Goal: Contribute content: Add original content to the website for others to see

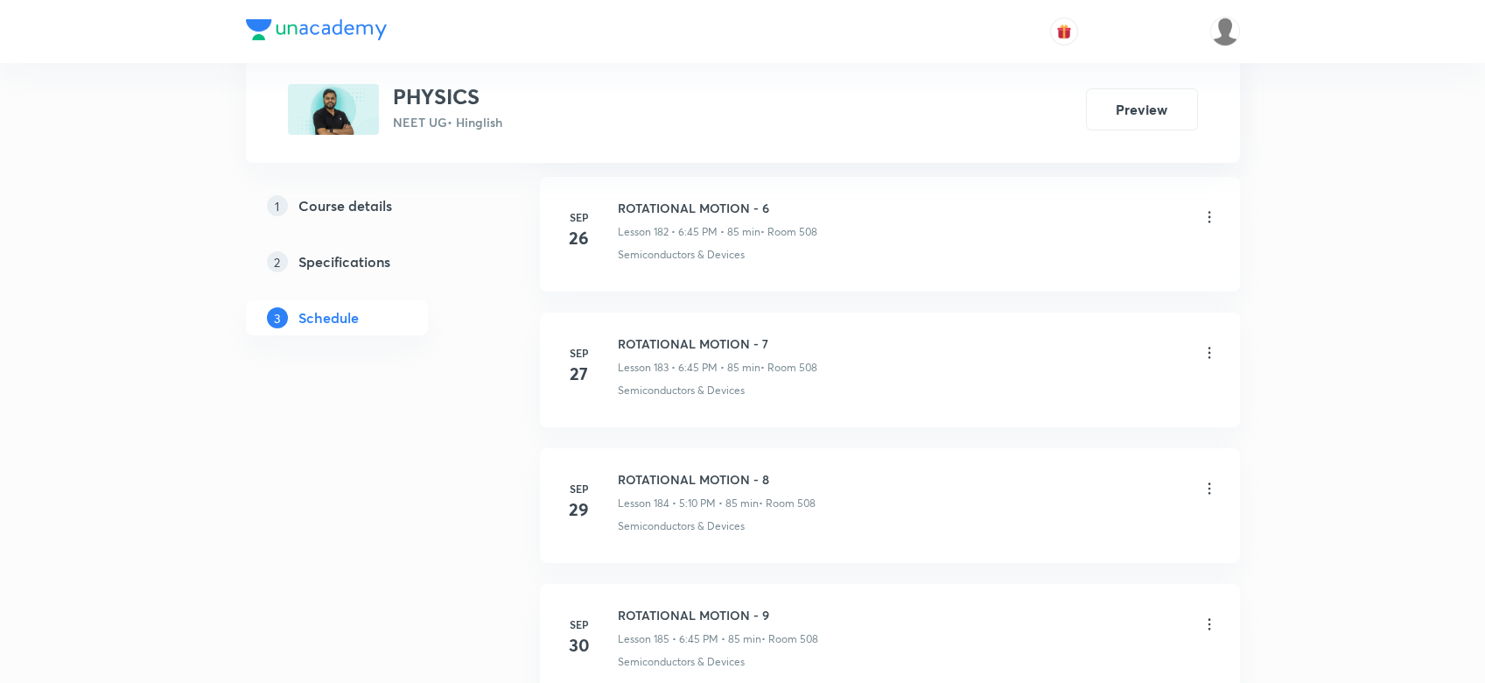
scroll to position [26028, 0]
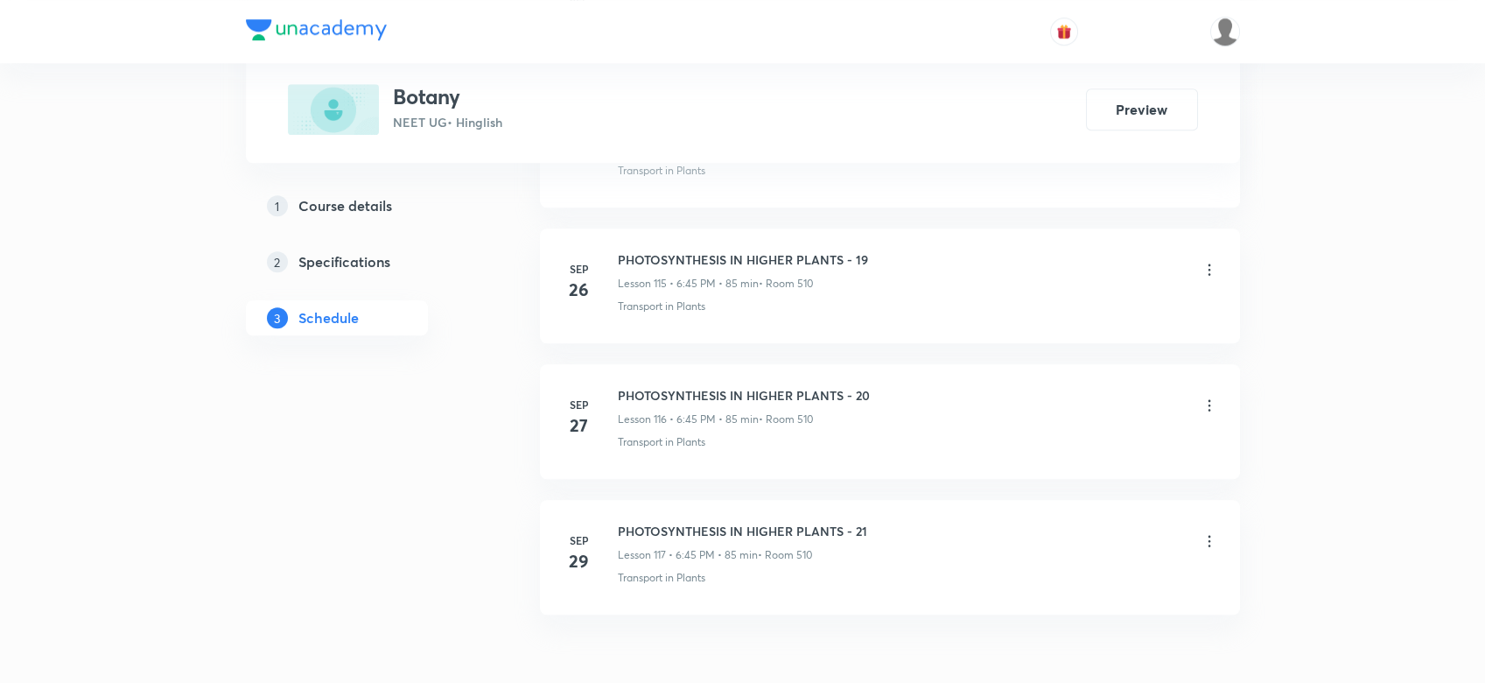
scroll to position [16679, 0]
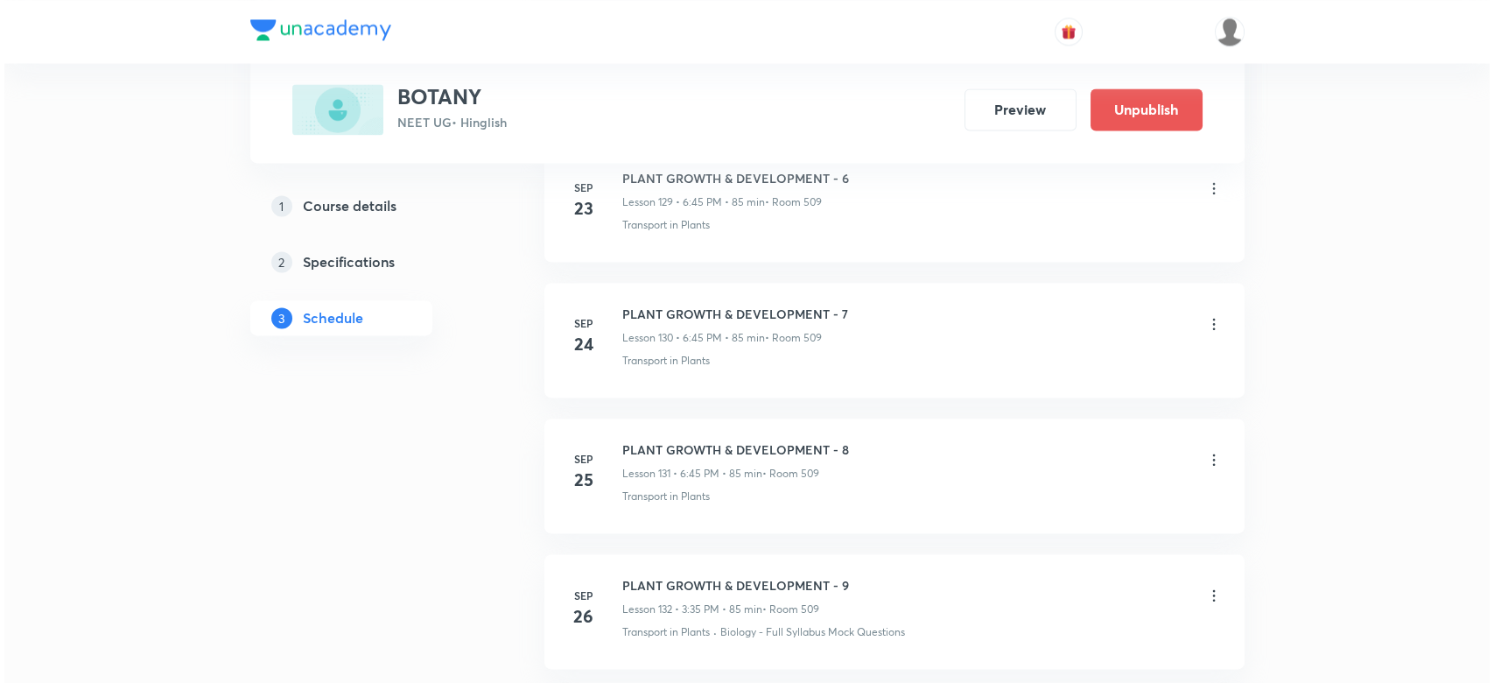
scroll to position [19118, 0]
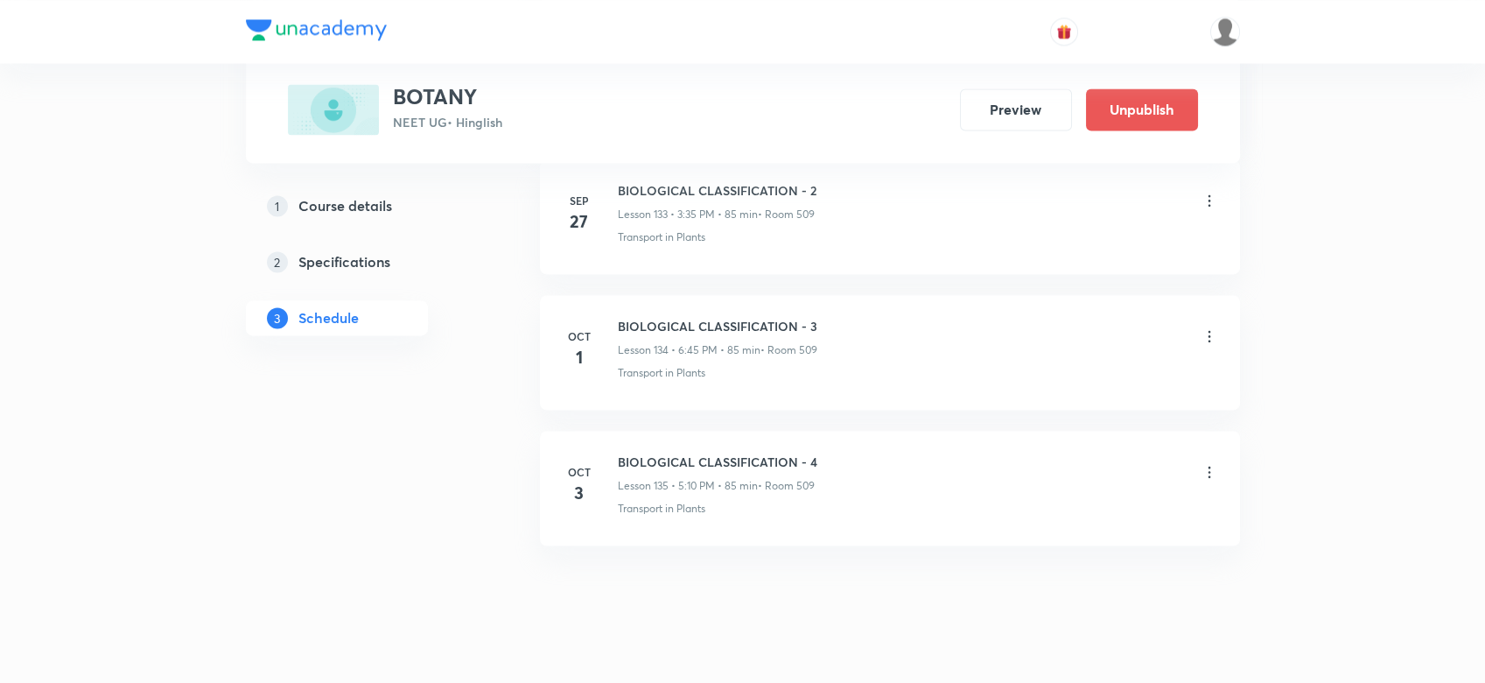
click at [1202, 463] on icon at bounding box center [1210, 472] width 18 height 18
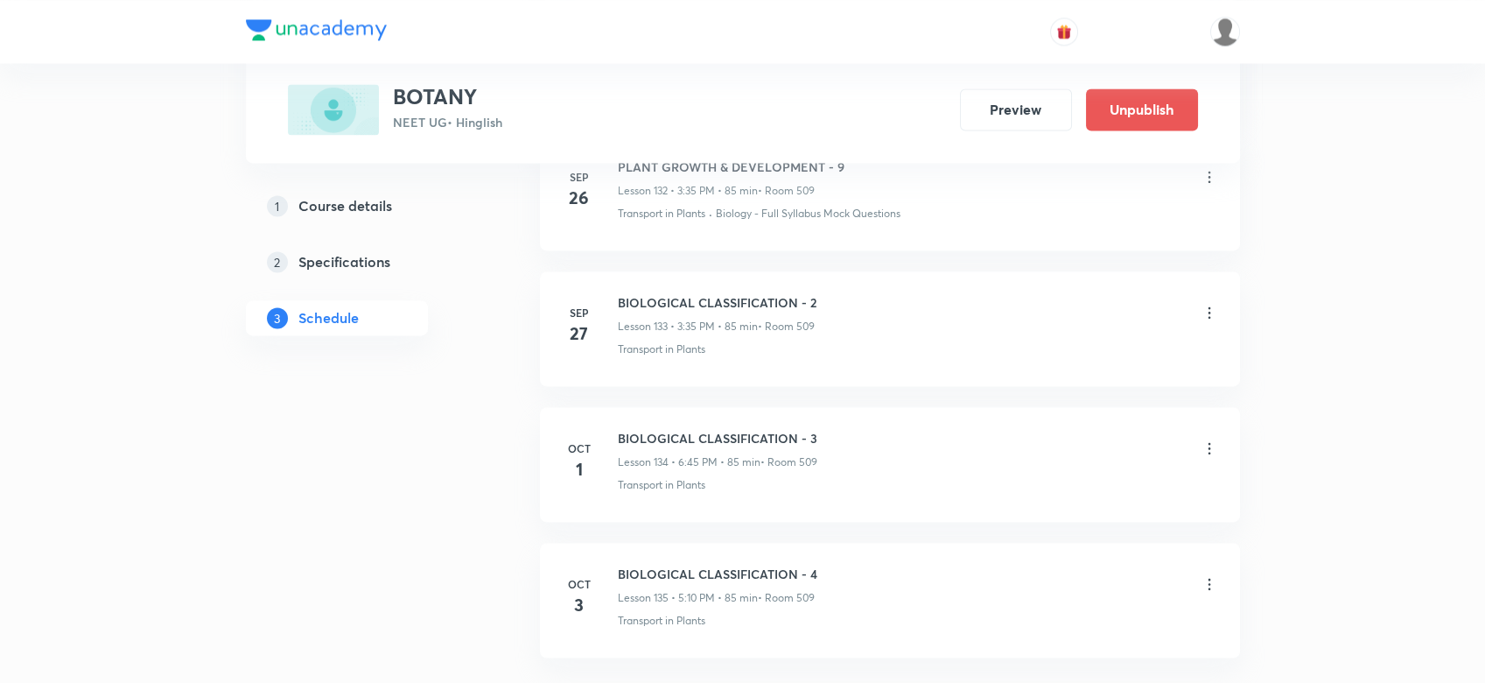
scroll to position [19083, 0]
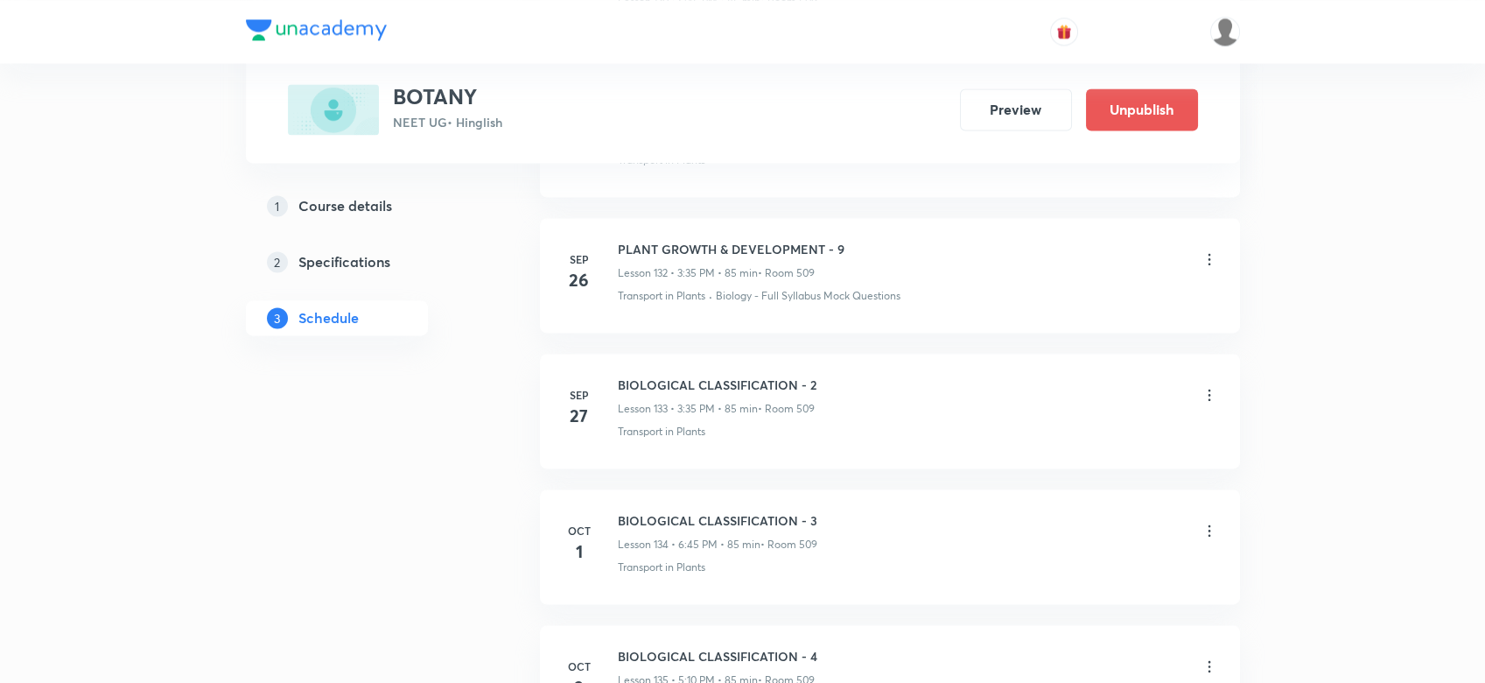
scroll to position [18912, 0]
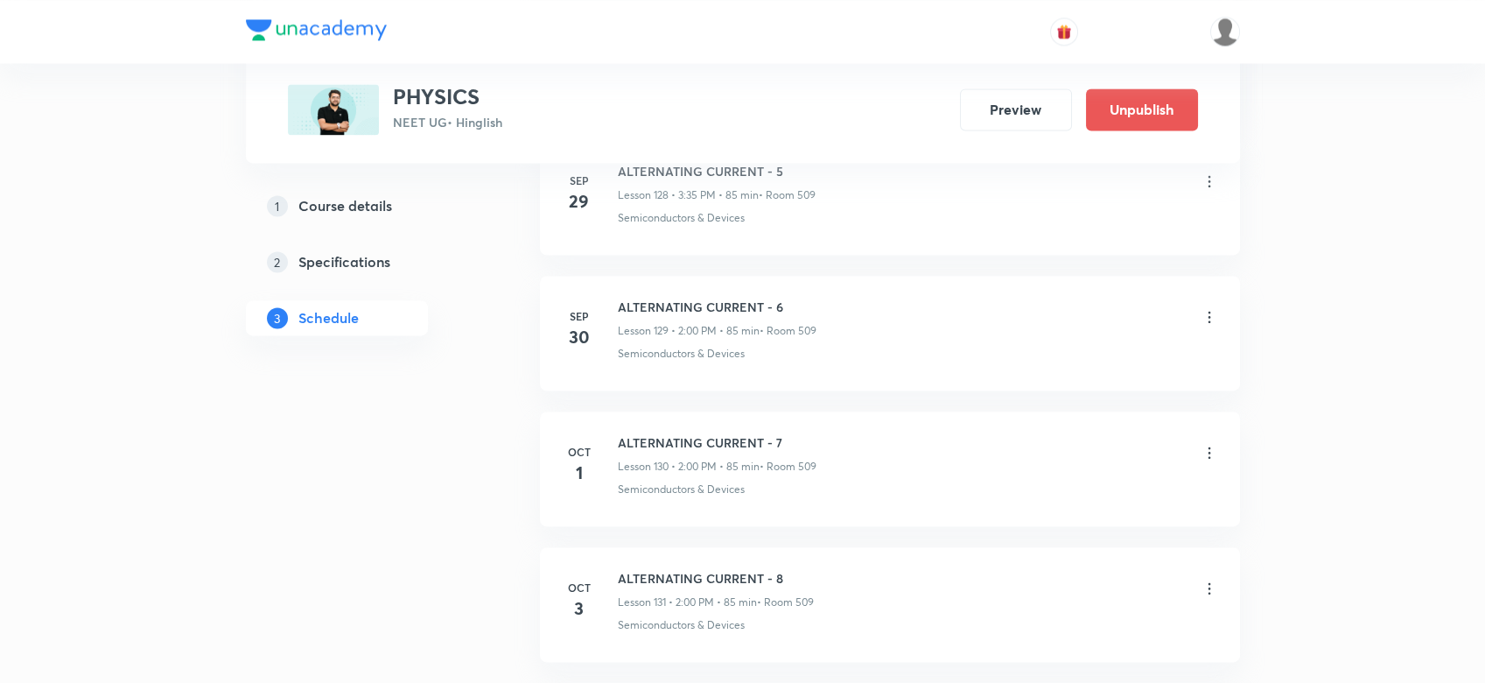
scroll to position [18714, 0]
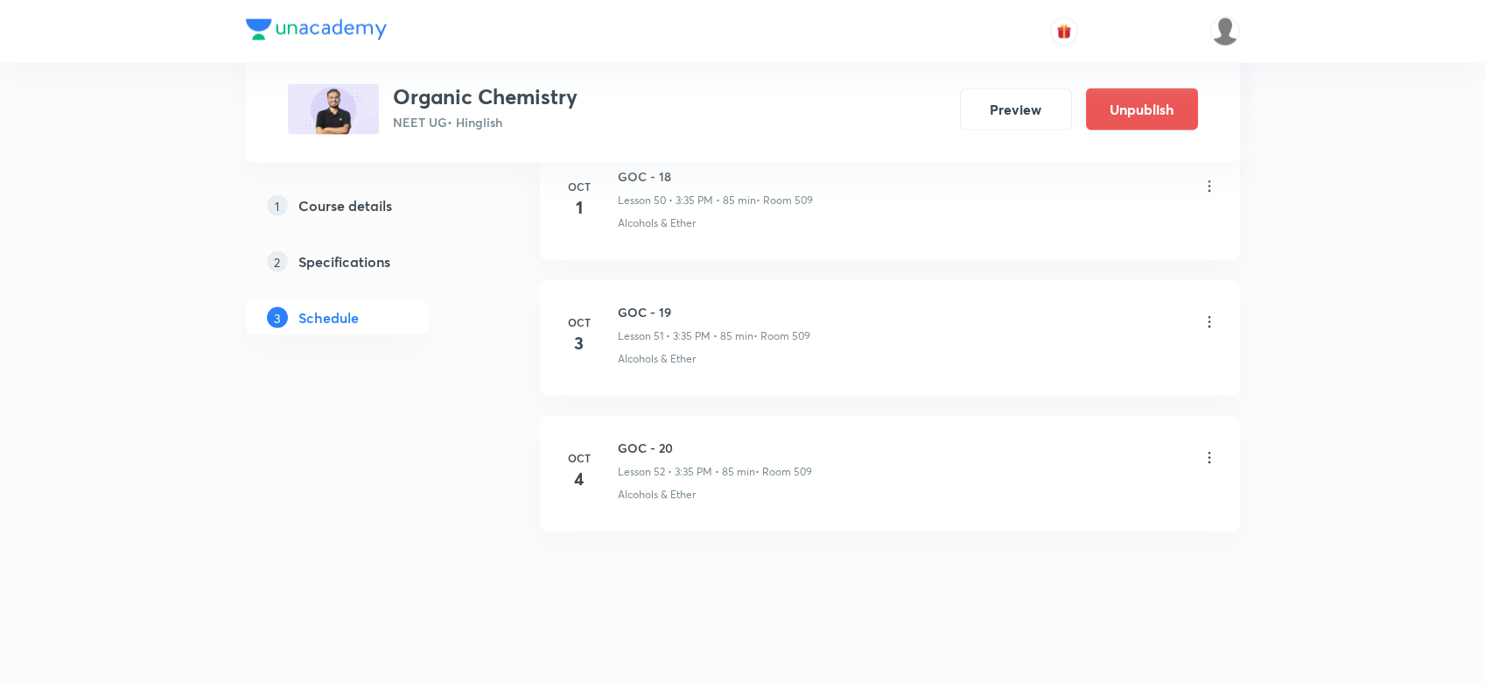
scroll to position [7875, 0]
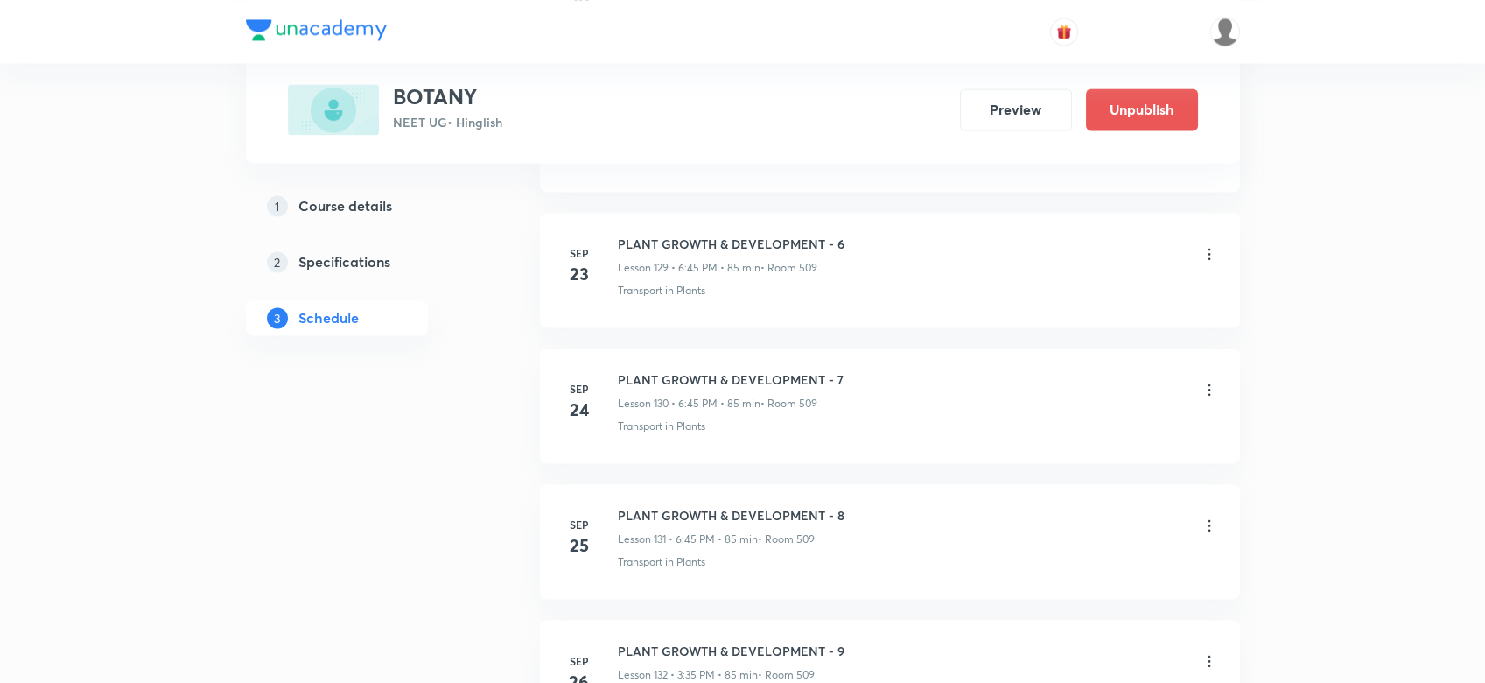
scroll to position [19118, 0]
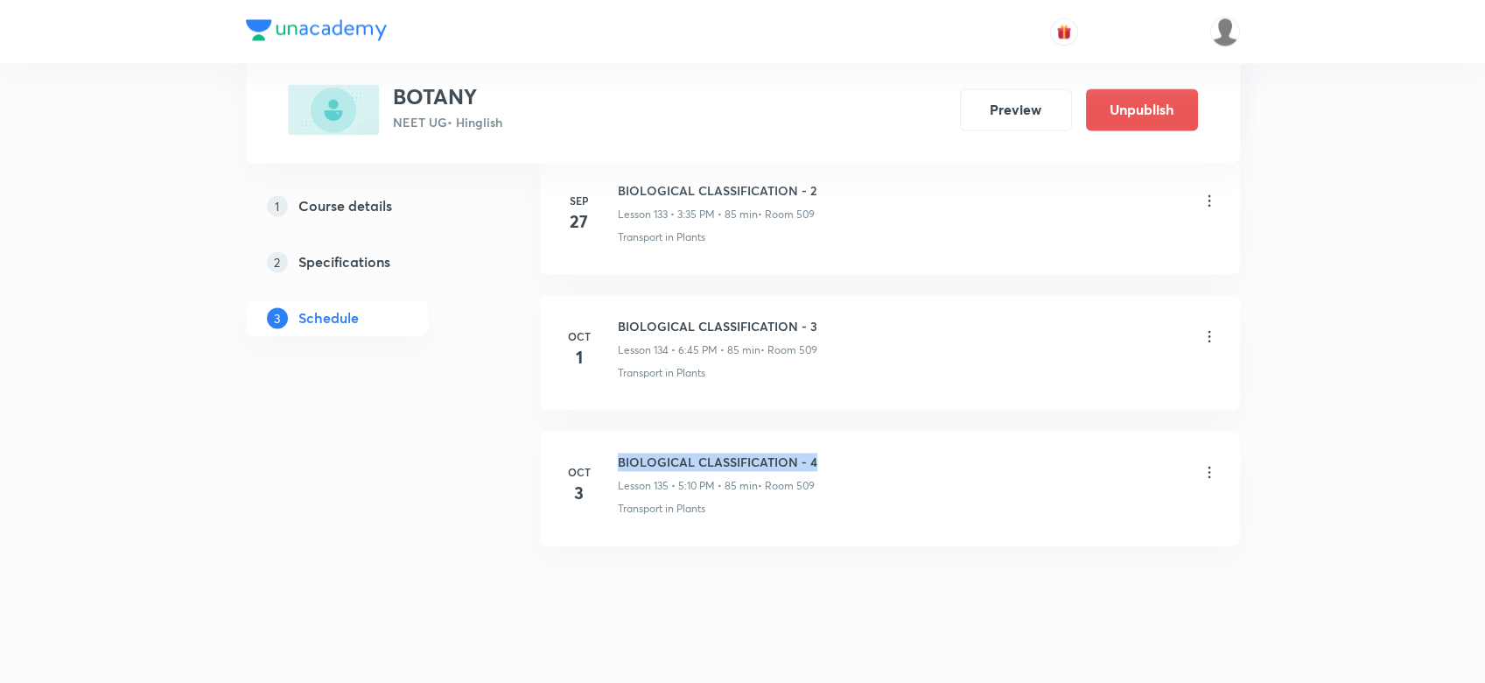
drag, startPoint x: 614, startPoint y: 417, endPoint x: 822, endPoint y: 403, distance: 207.9
copy h6 "BIOLOGICAL CLASSIFICATION - 4"
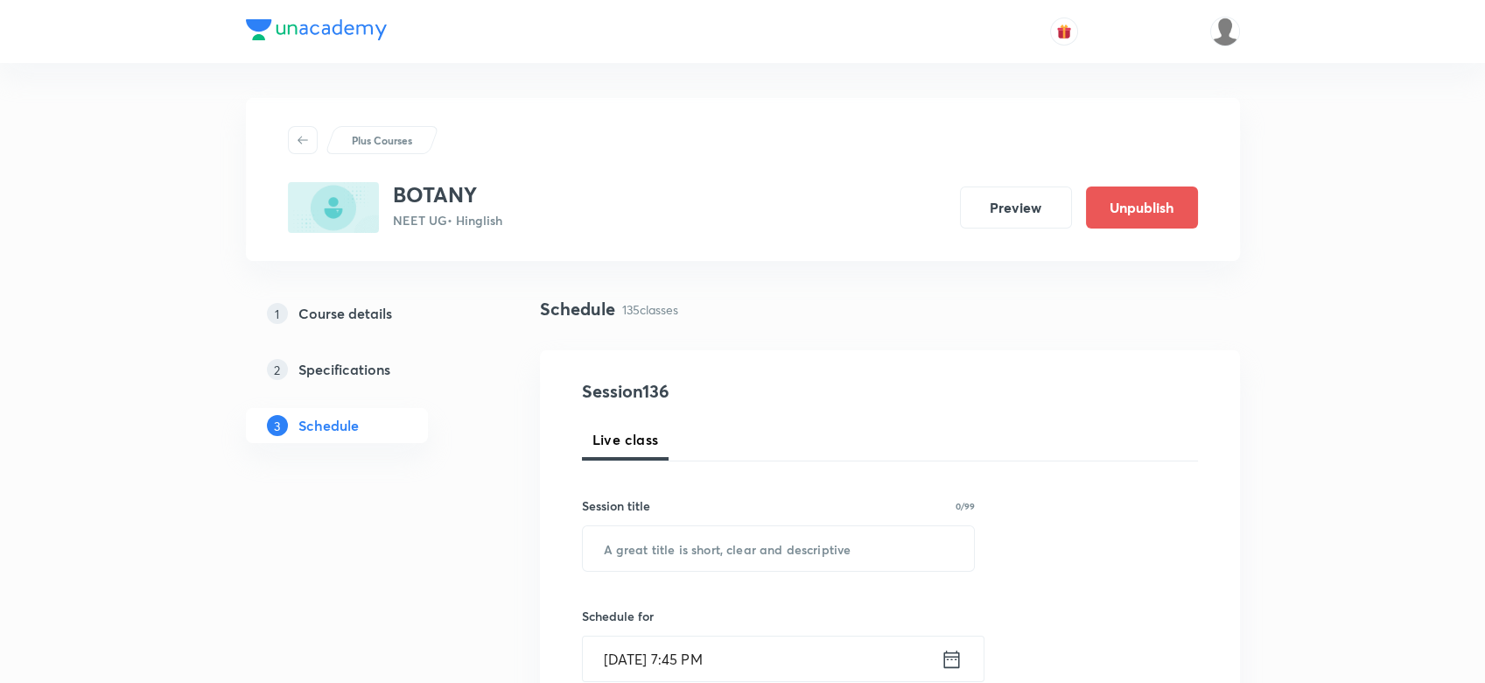
scroll to position [144, 0]
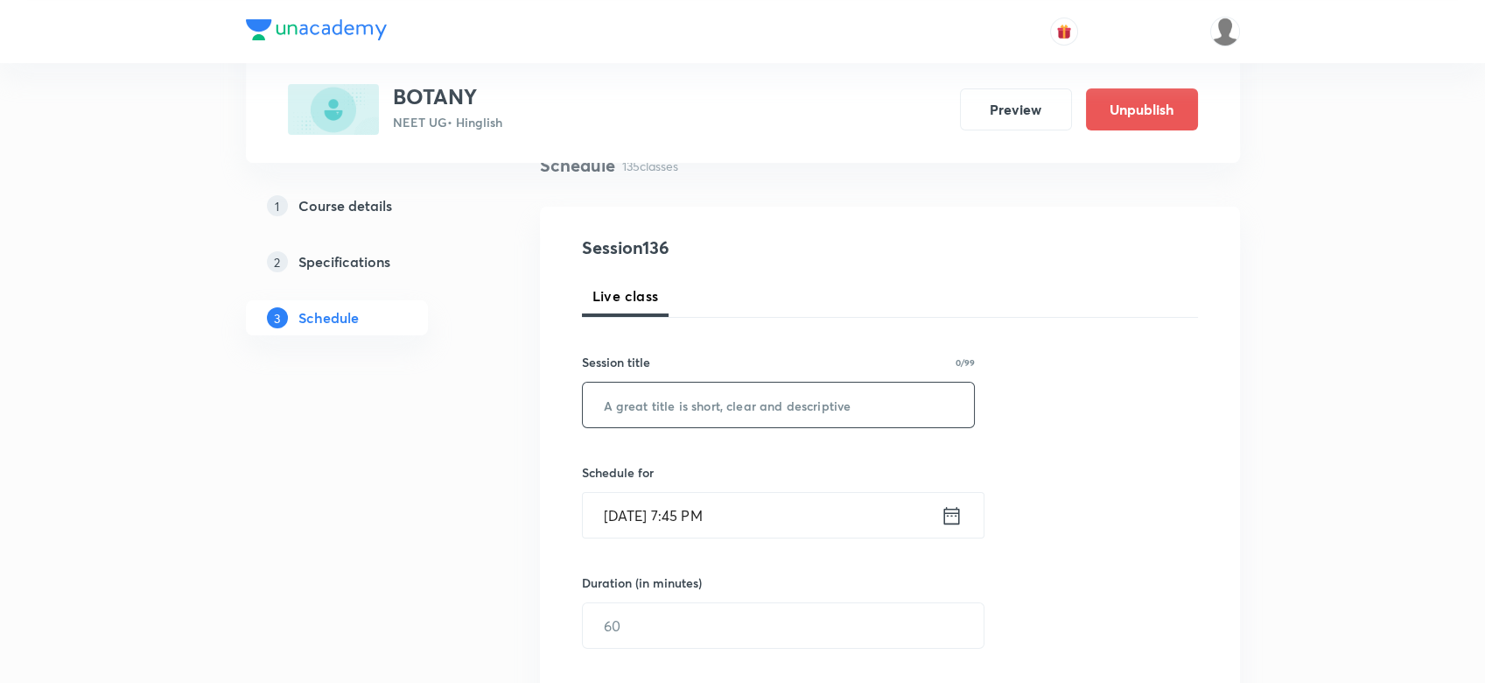
paste input "BIOLOGICAL CLASSIFICATION - 4"
click at [742, 400] on input "text" at bounding box center [779, 404] width 392 height 45
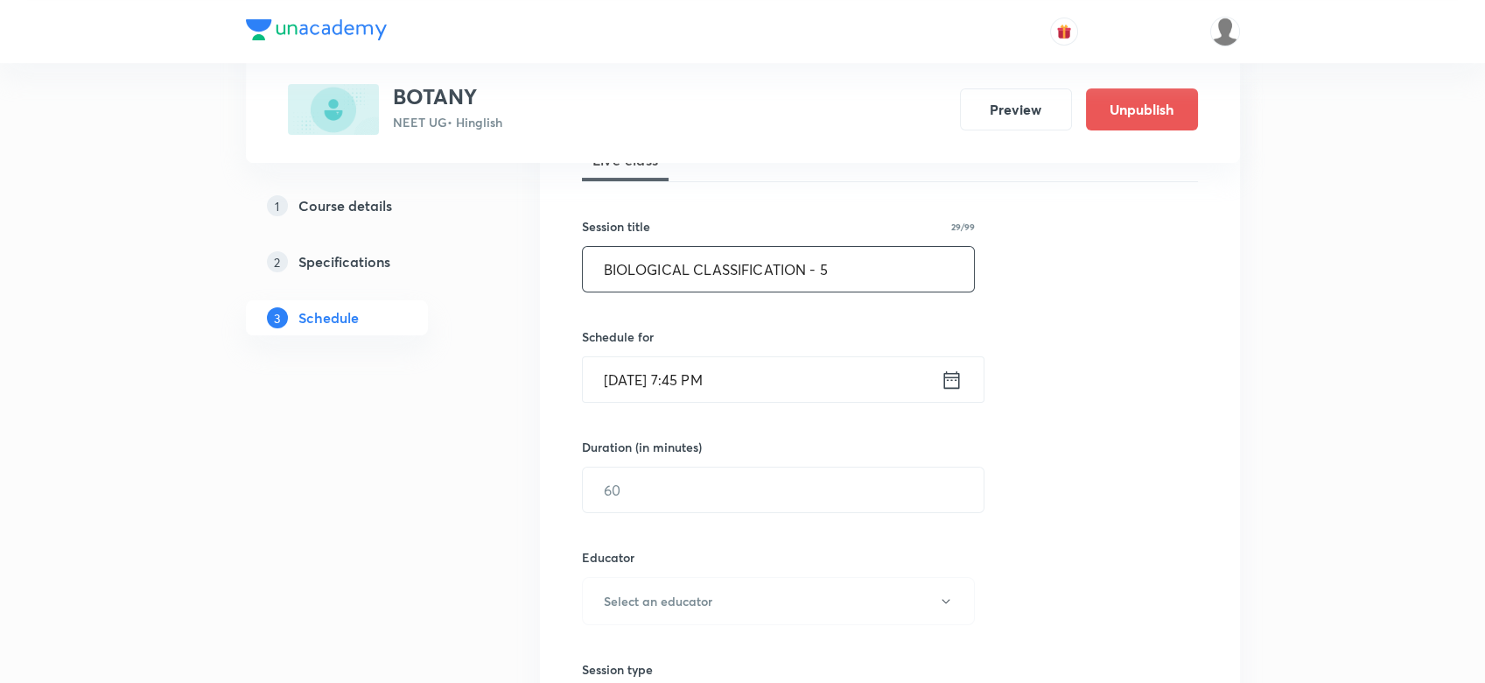
scroll to position [319, 0]
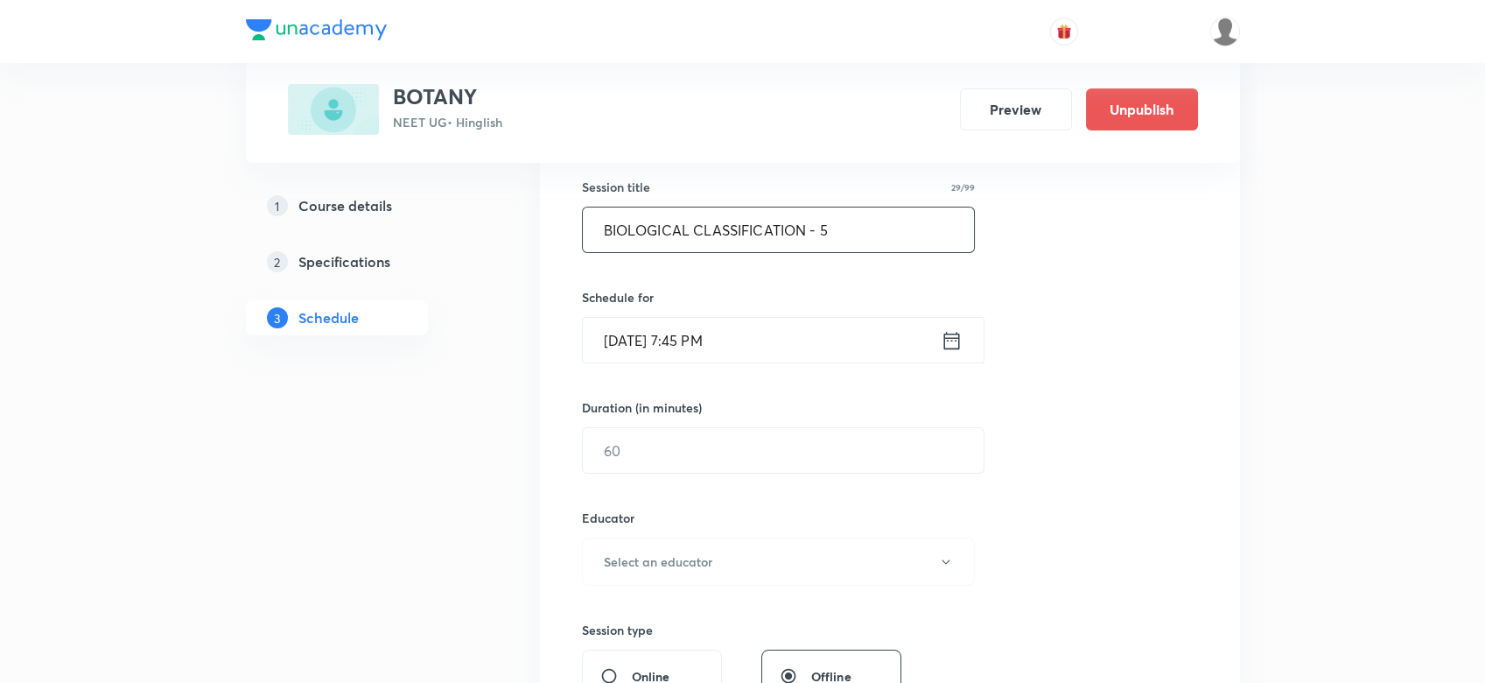
type input "BIOLOGICAL CLASSIFICATION - 5"
click at [958, 340] on icon at bounding box center [951, 340] width 16 height 18
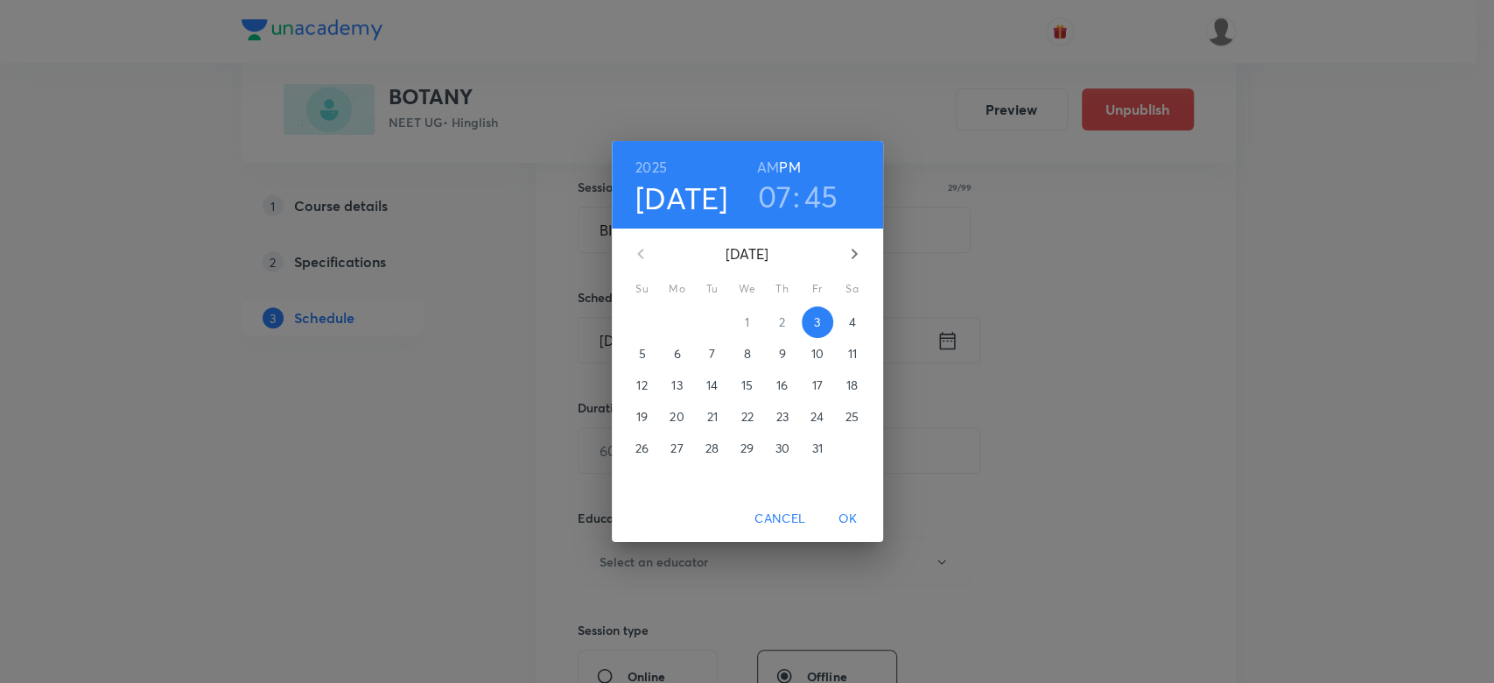
click at [848, 320] on p "4" at bounding box center [851, 322] width 7 height 18
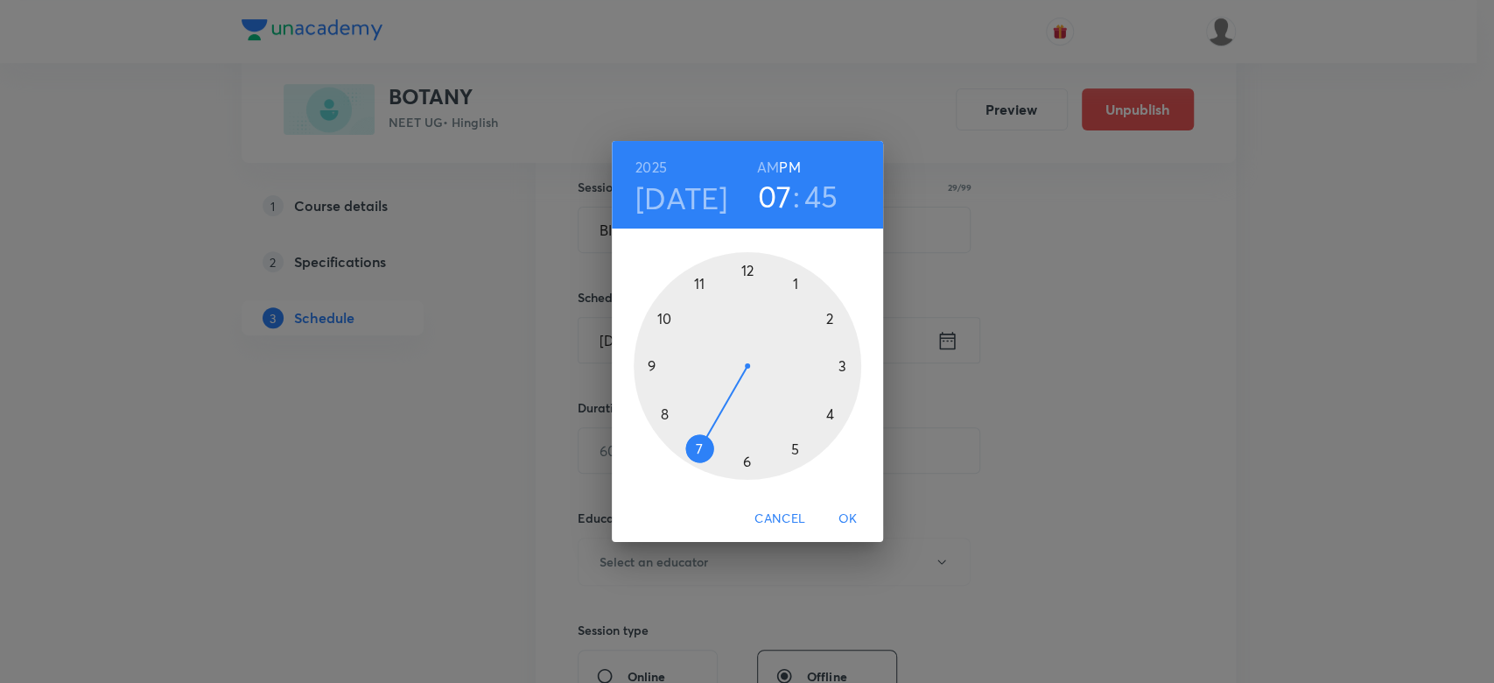
click at [746, 466] on div at bounding box center [748, 366] width 228 height 228
click at [843, 527] on span "OK" at bounding box center [848, 519] width 42 height 22
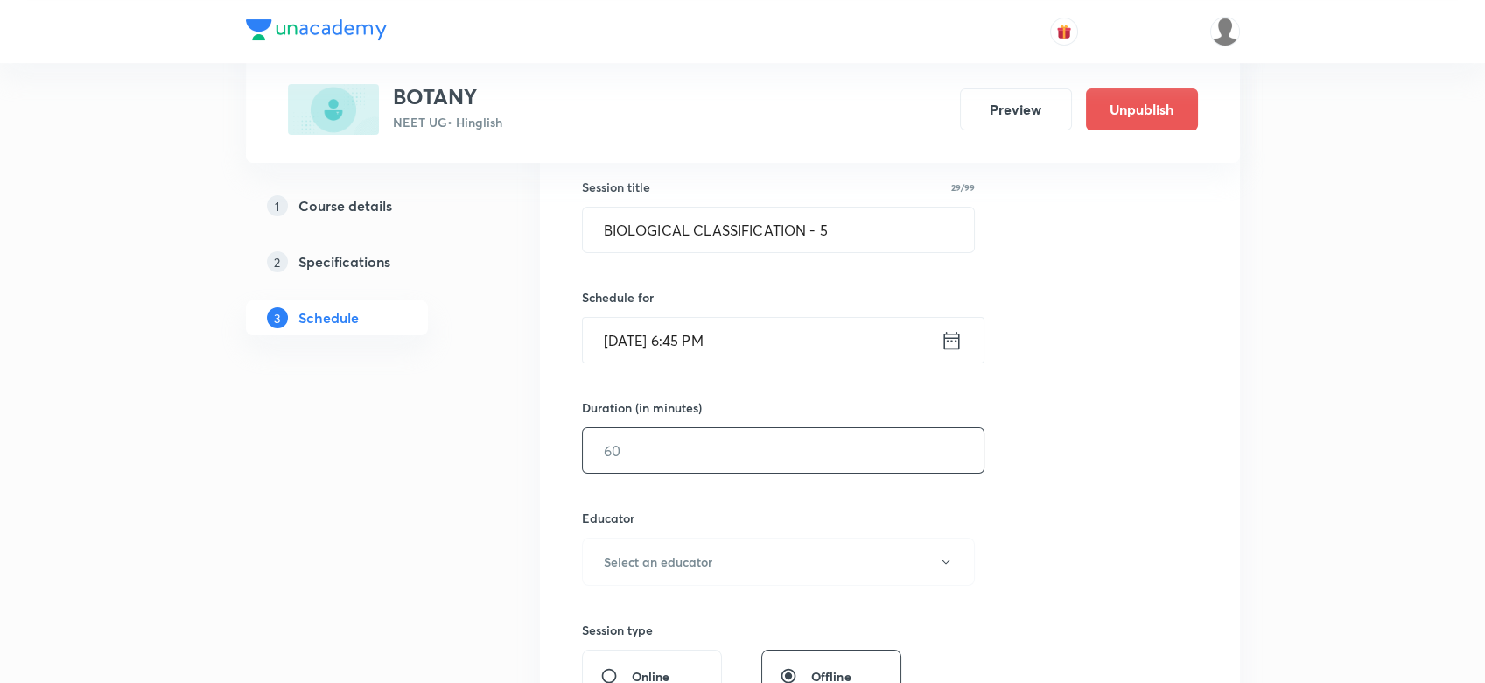
click at [647, 453] on input "text" at bounding box center [783, 450] width 401 height 45
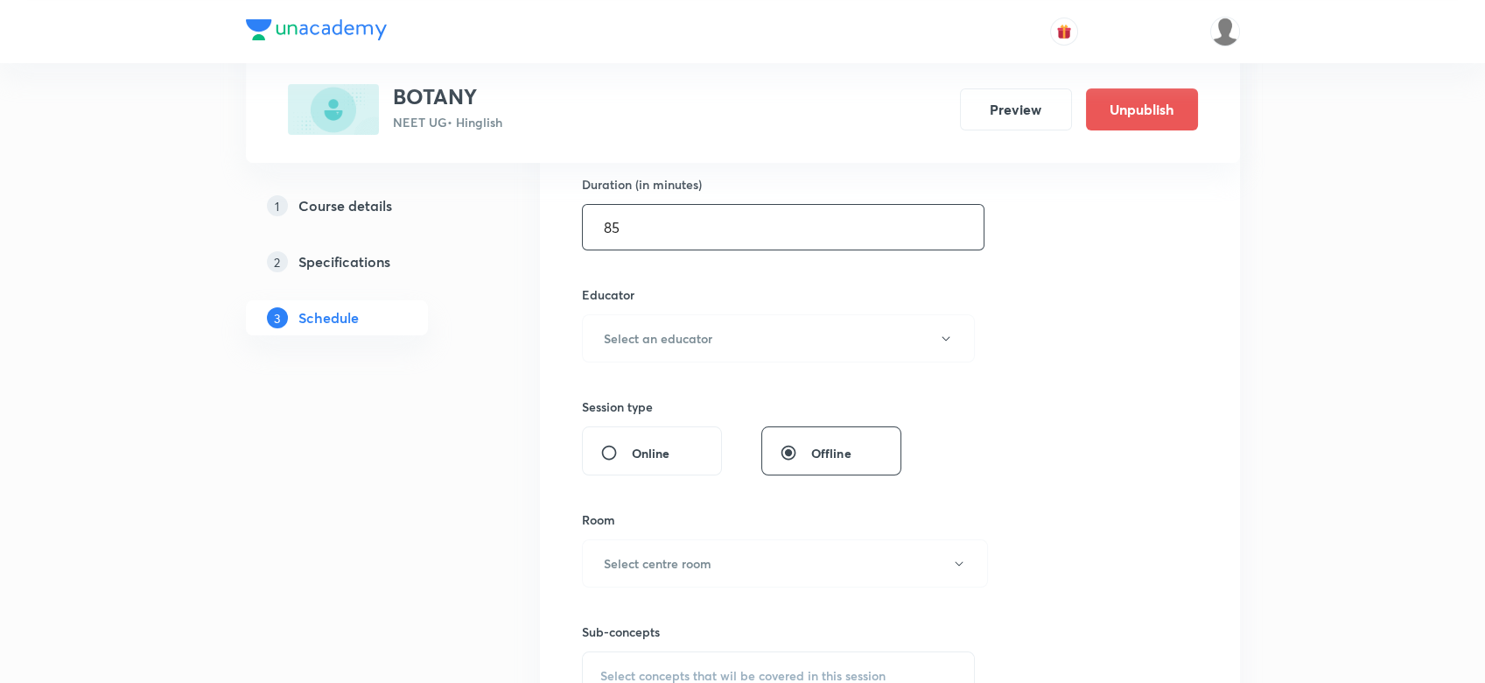
scroll to position [552, 0]
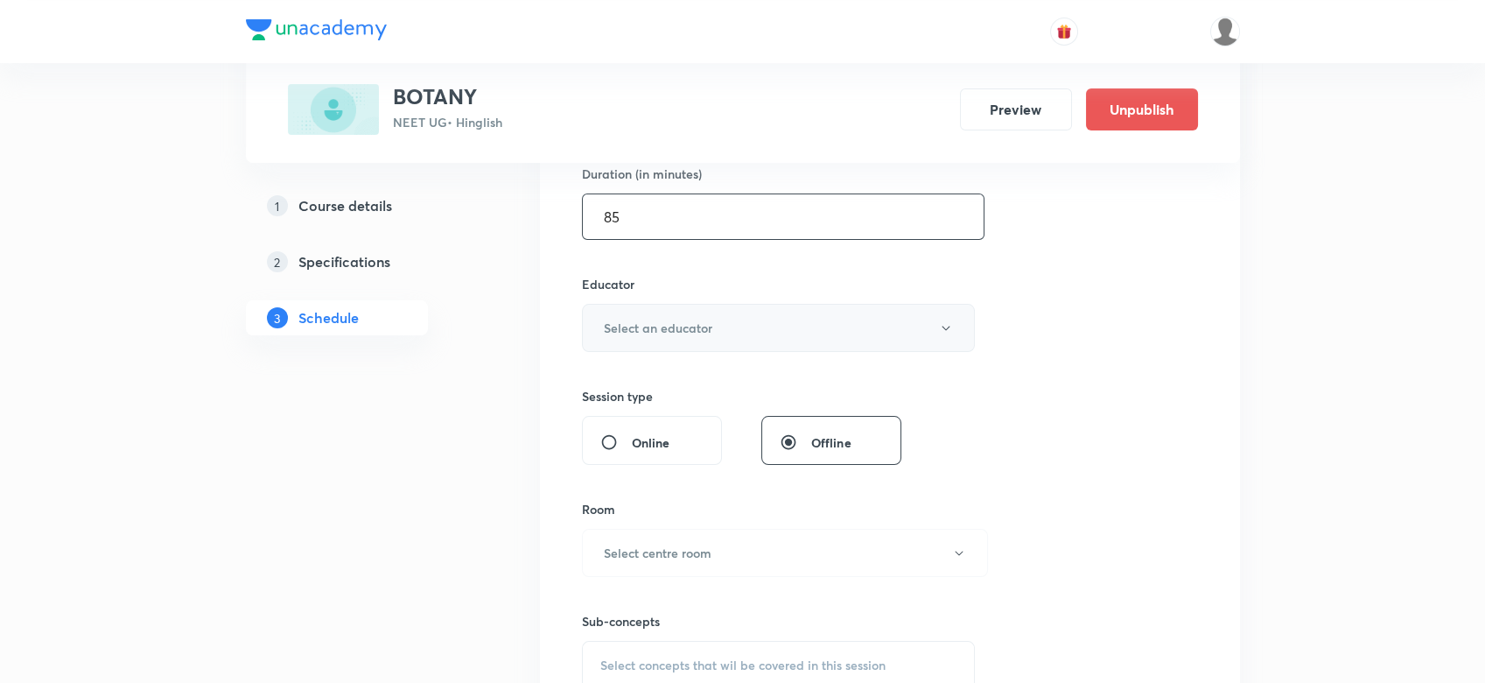
type input "85"
click at [604, 326] on h6 "Select an educator" at bounding box center [658, 328] width 109 height 18
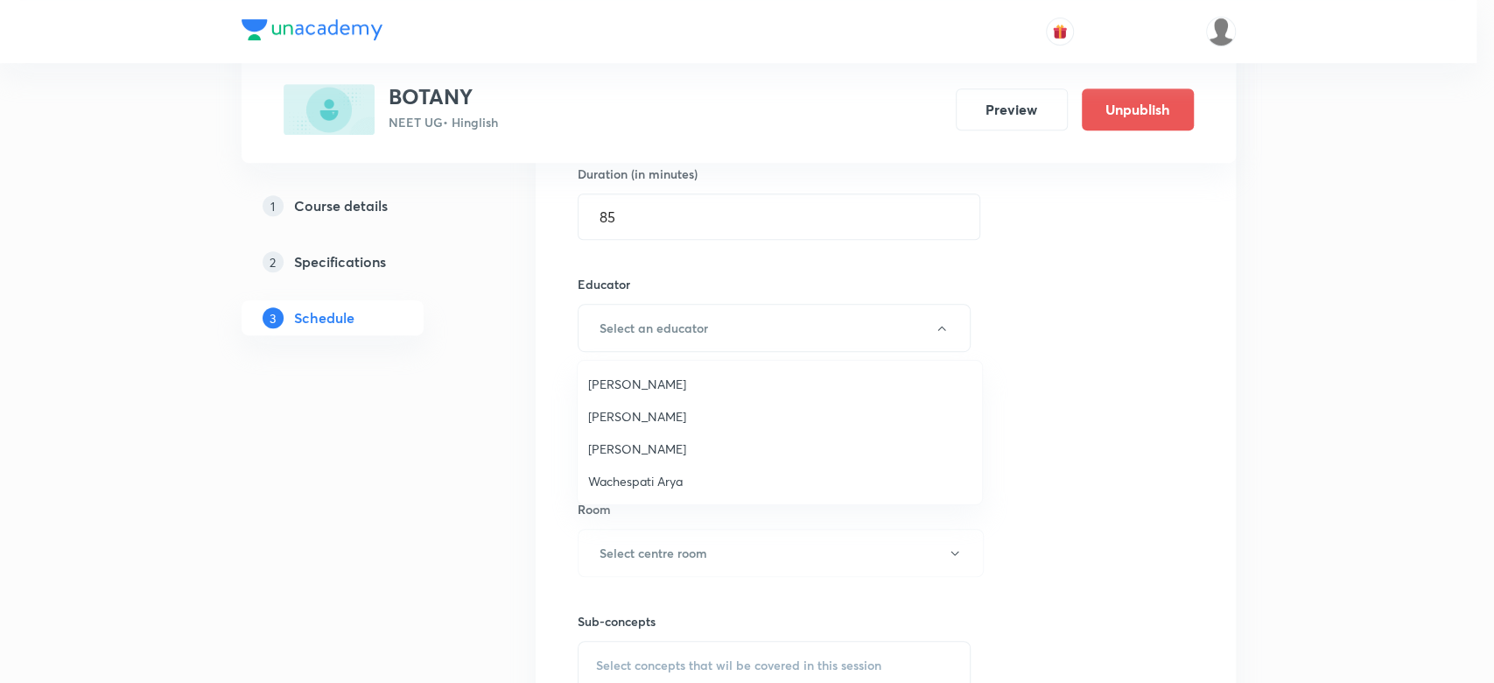
click at [609, 473] on span "Wachespati Arya" at bounding box center [779, 481] width 383 height 18
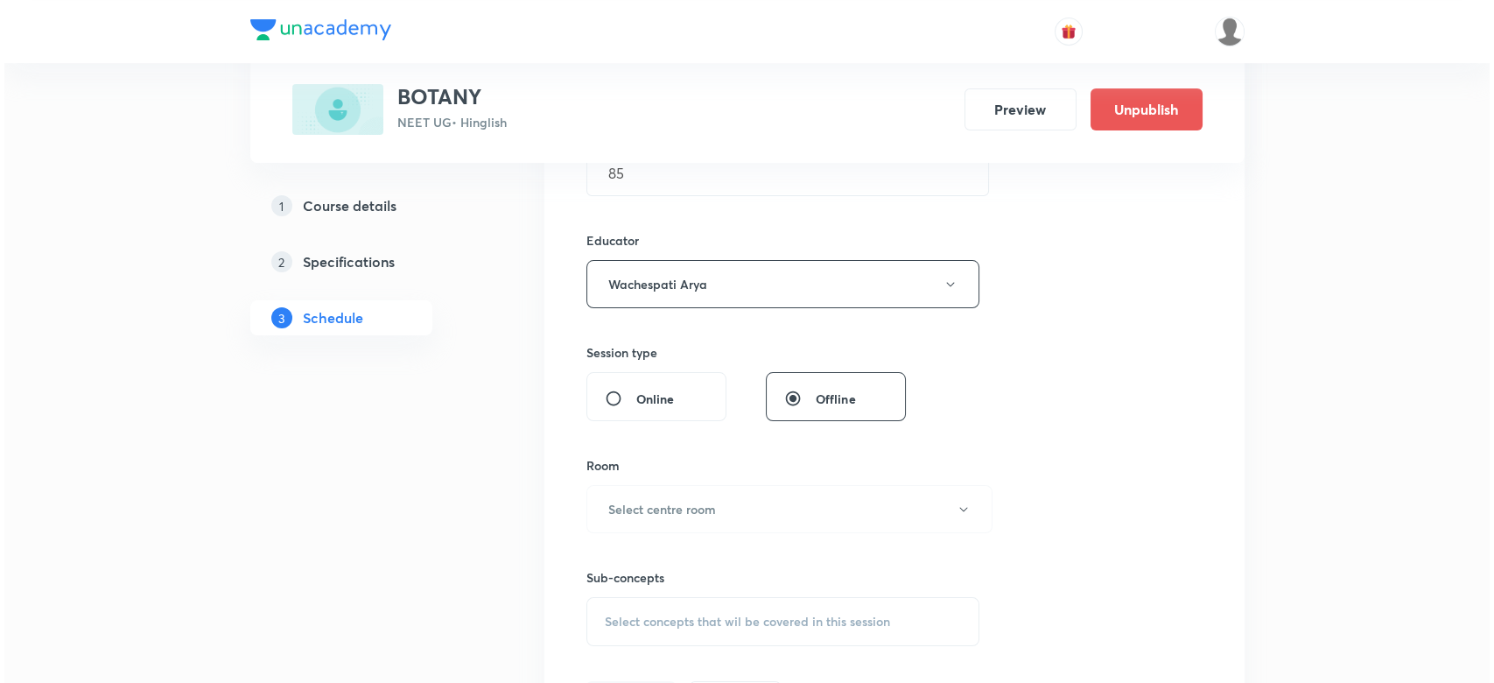
scroll to position [602, 0]
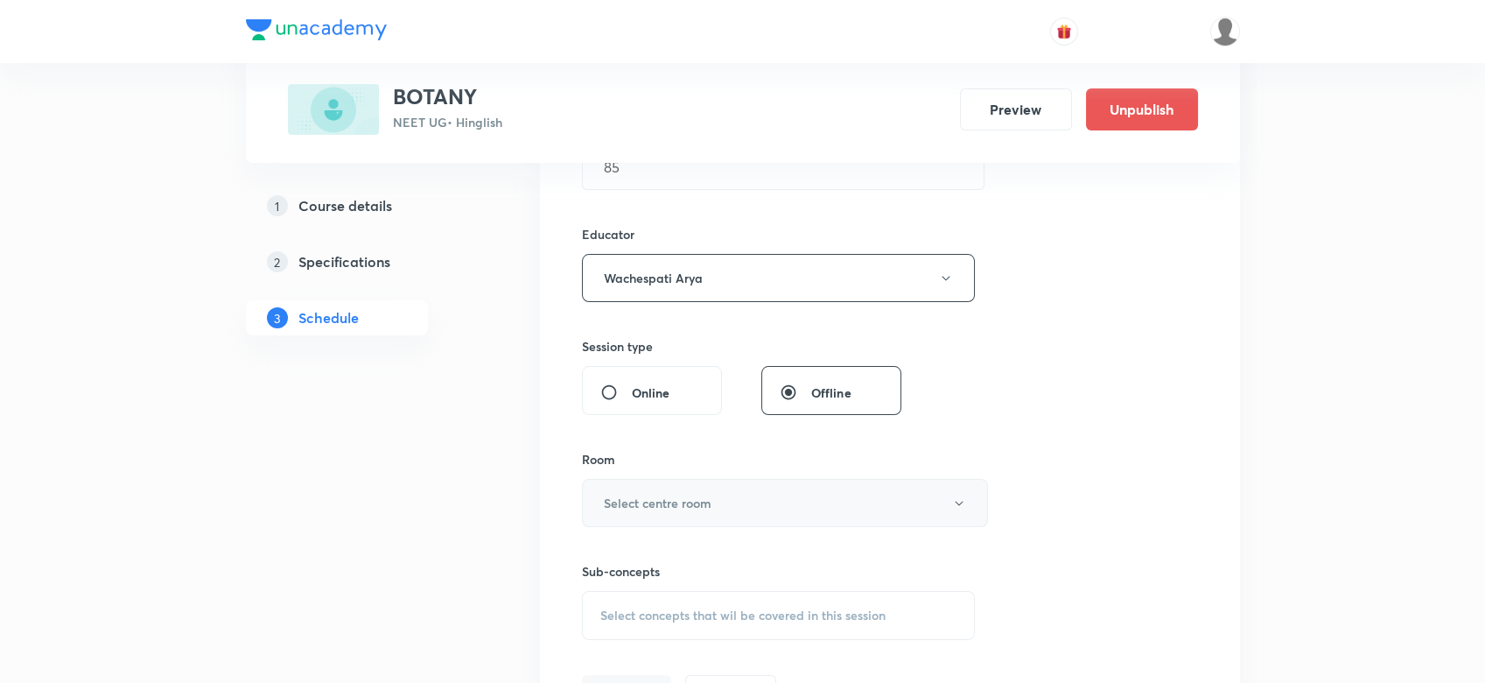
click at [663, 479] on button "Select centre room" at bounding box center [785, 503] width 406 height 48
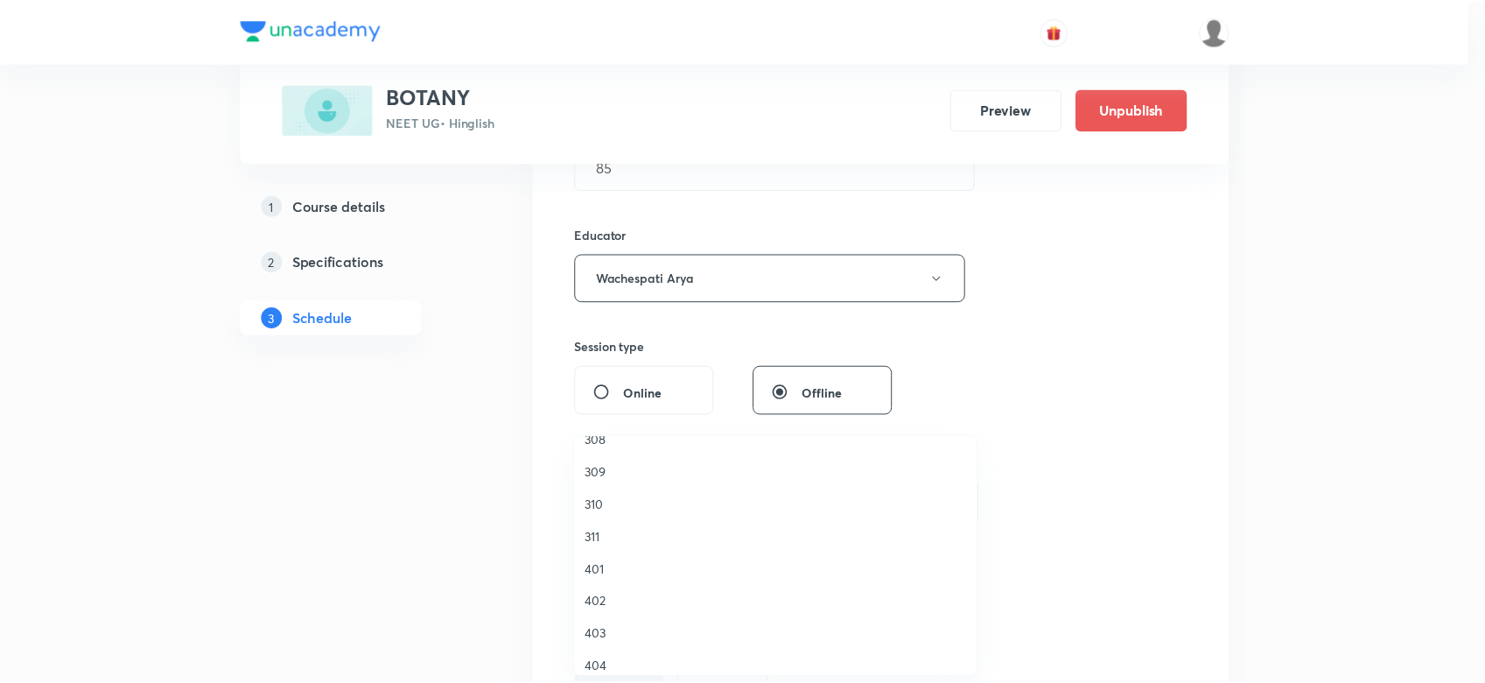
scroll to position [260, 0]
click at [592, 658] on span "404" at bounding box center [779, 653] width 383 height 18
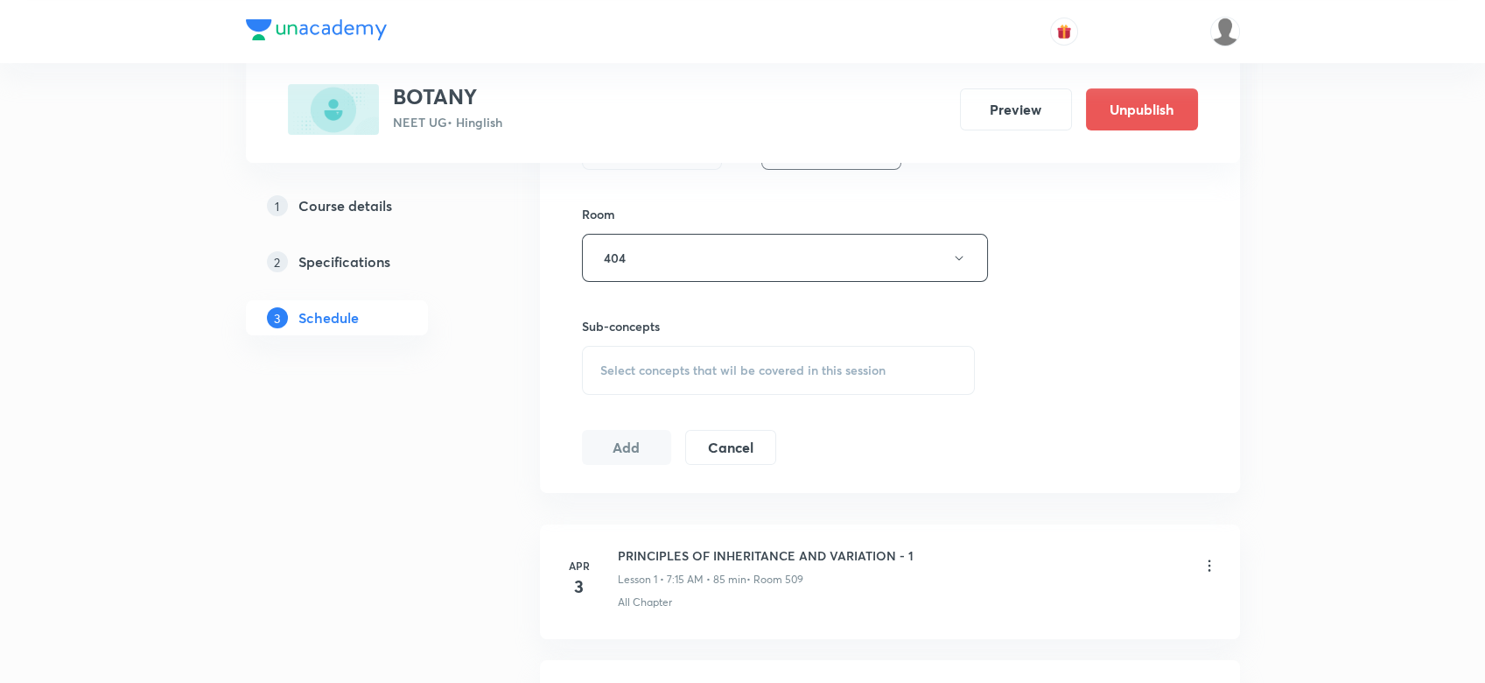
click at [637, 355] on div "Select concepts that wil be covered in this session" at bounding box center [779, 370] width 394 height 49
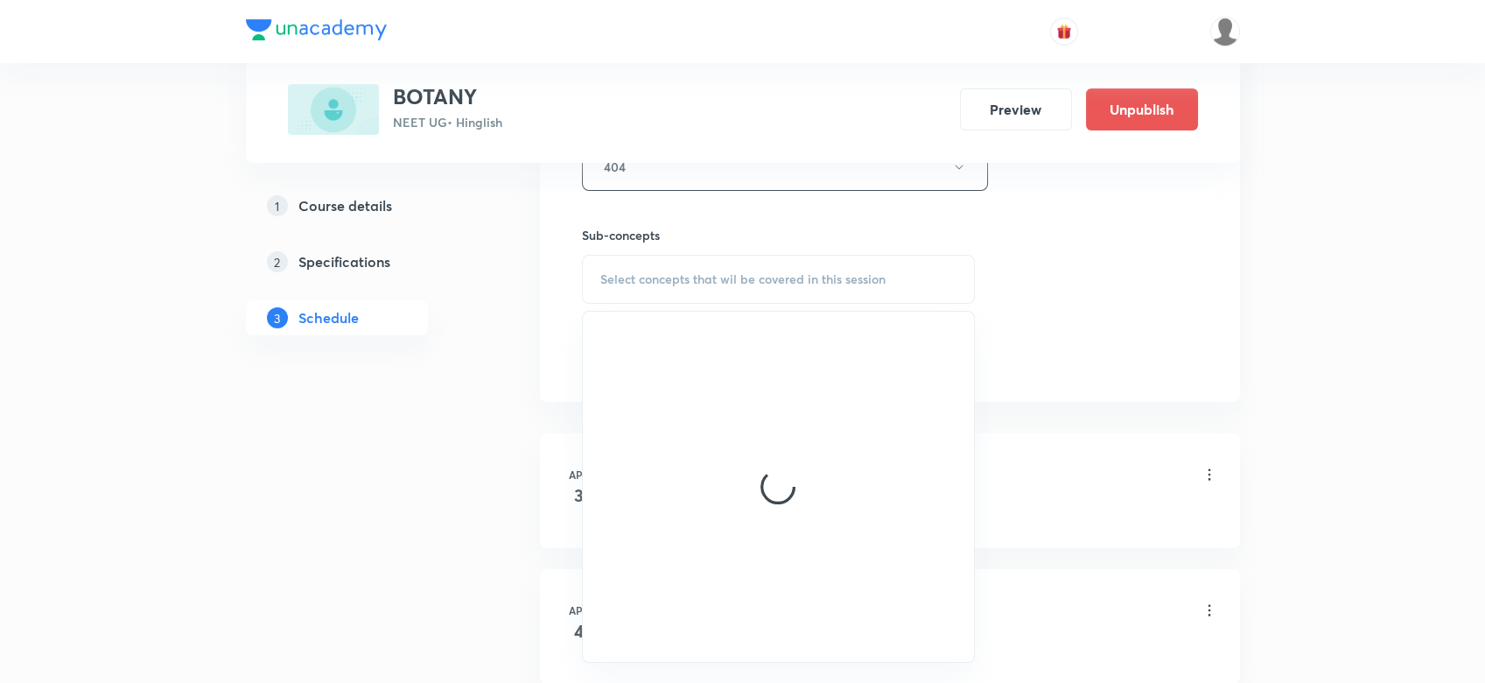
scroll to position [941, 0]
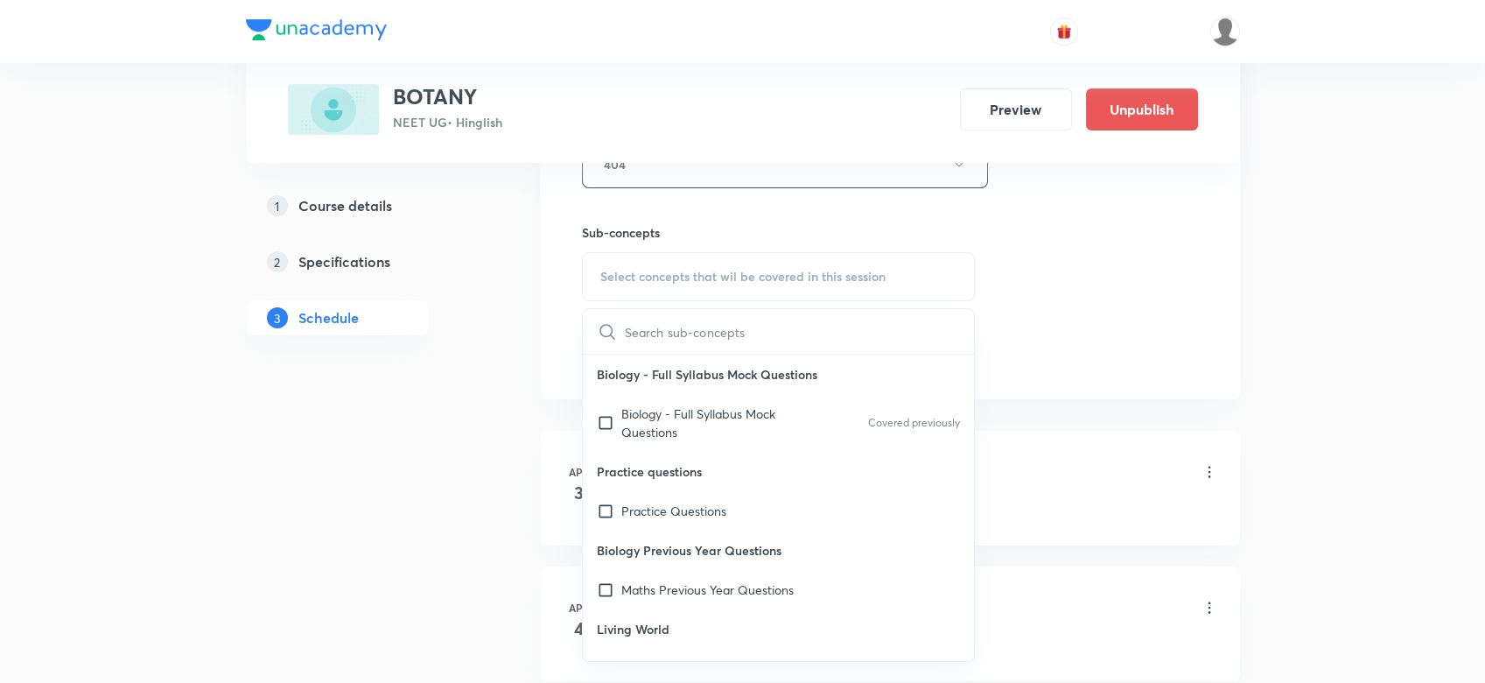
click at [642, 388] on p "Biology - Full Syllabus Mock Questions" at bounding box center [779, 373] width 392 height 39
click at [637, 415] on p "Biology - Full Syllabus Mock Questions" at bounding box center [709, 422] width 177 height 37
checkbox input "true"
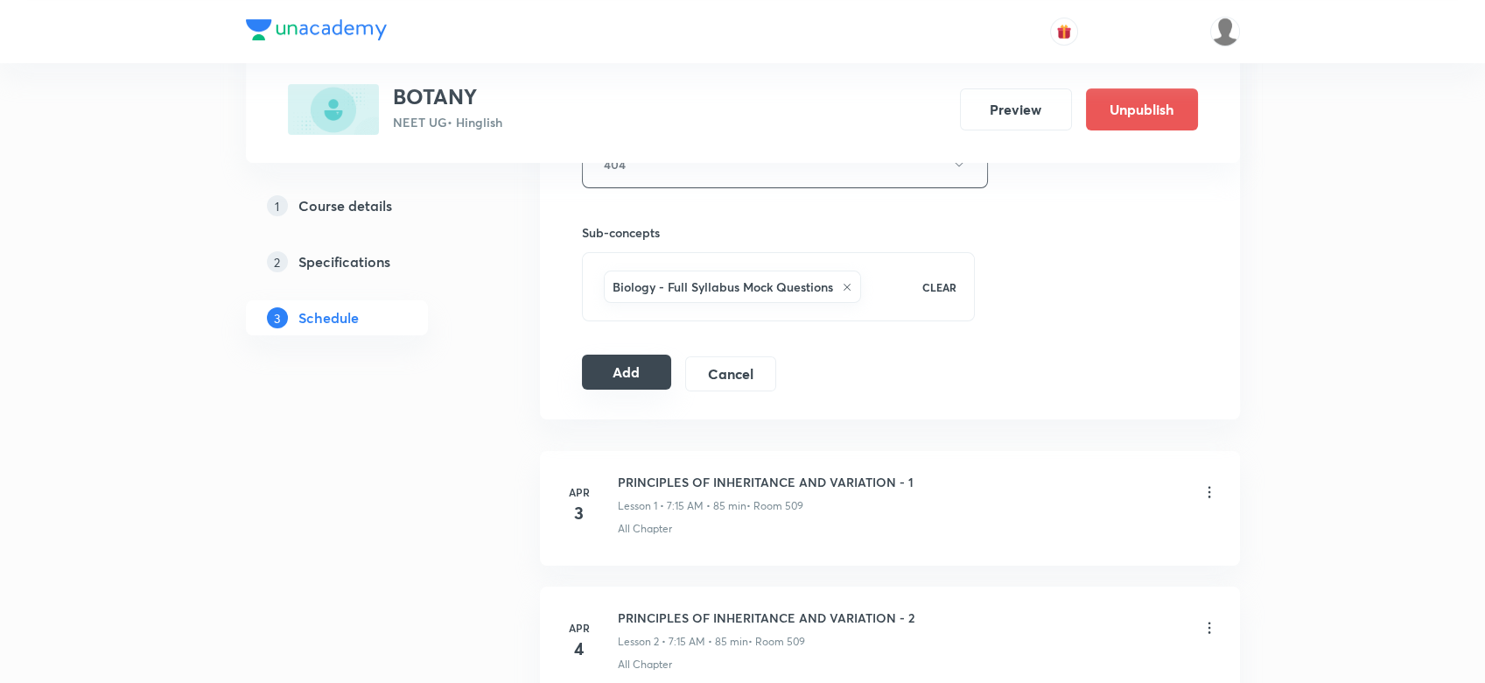
click at [639, 365] on button "Add" at bounding box center [627, 371] width 90 height 35
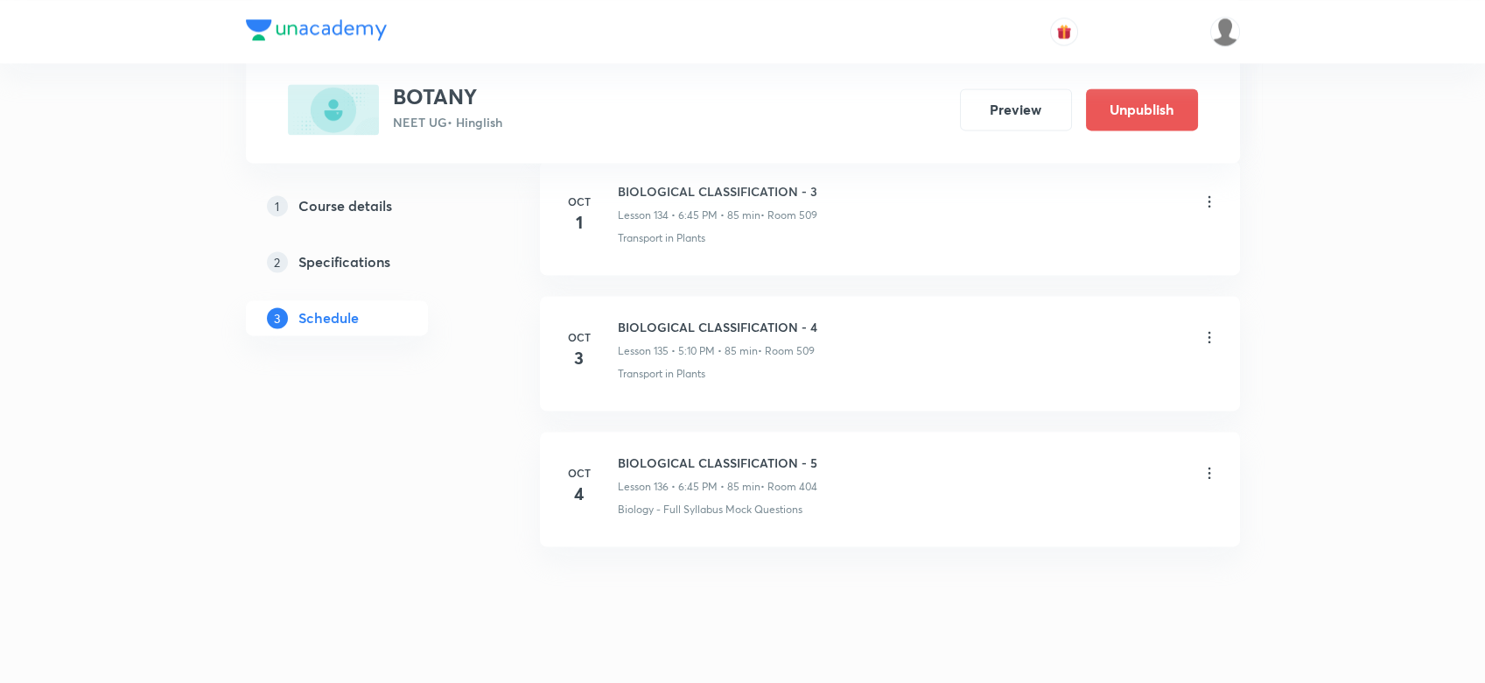
scroll to position [18338, 0]
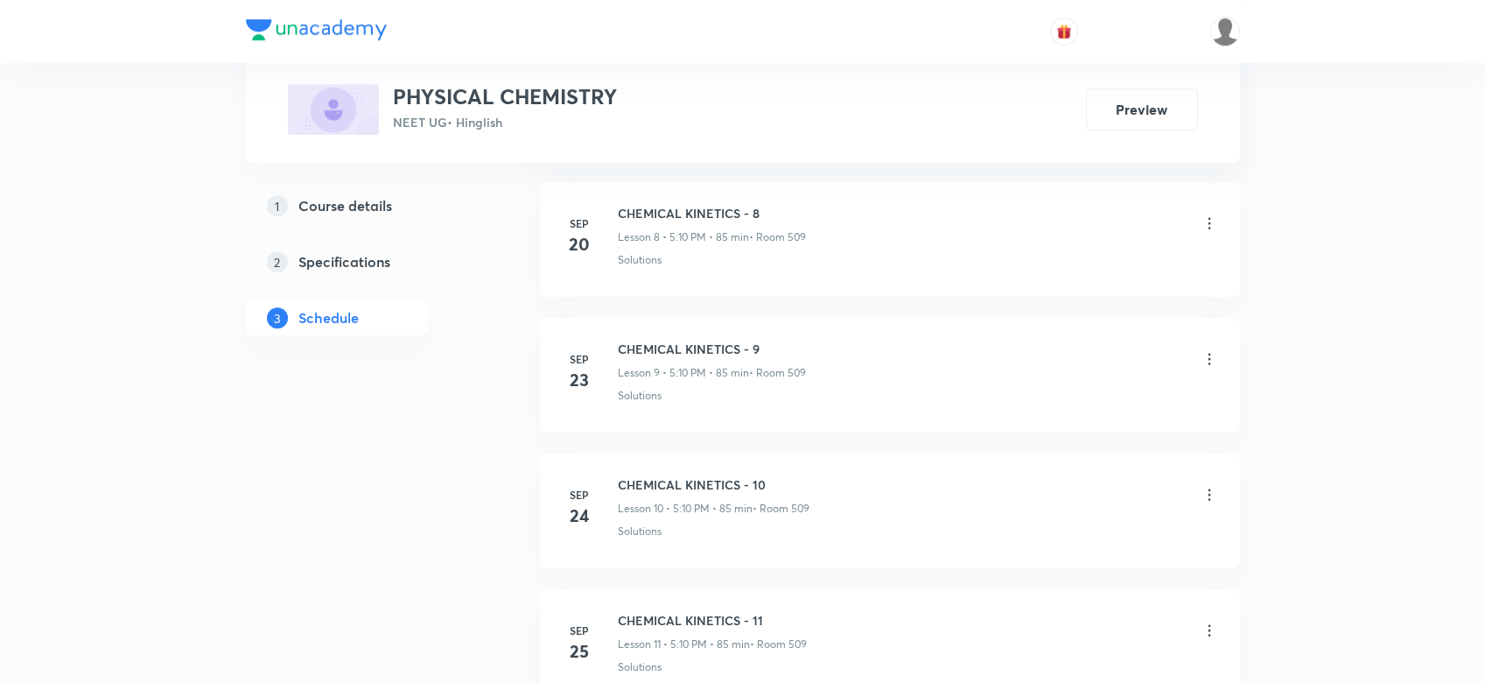
scroll to position [2750, 0]
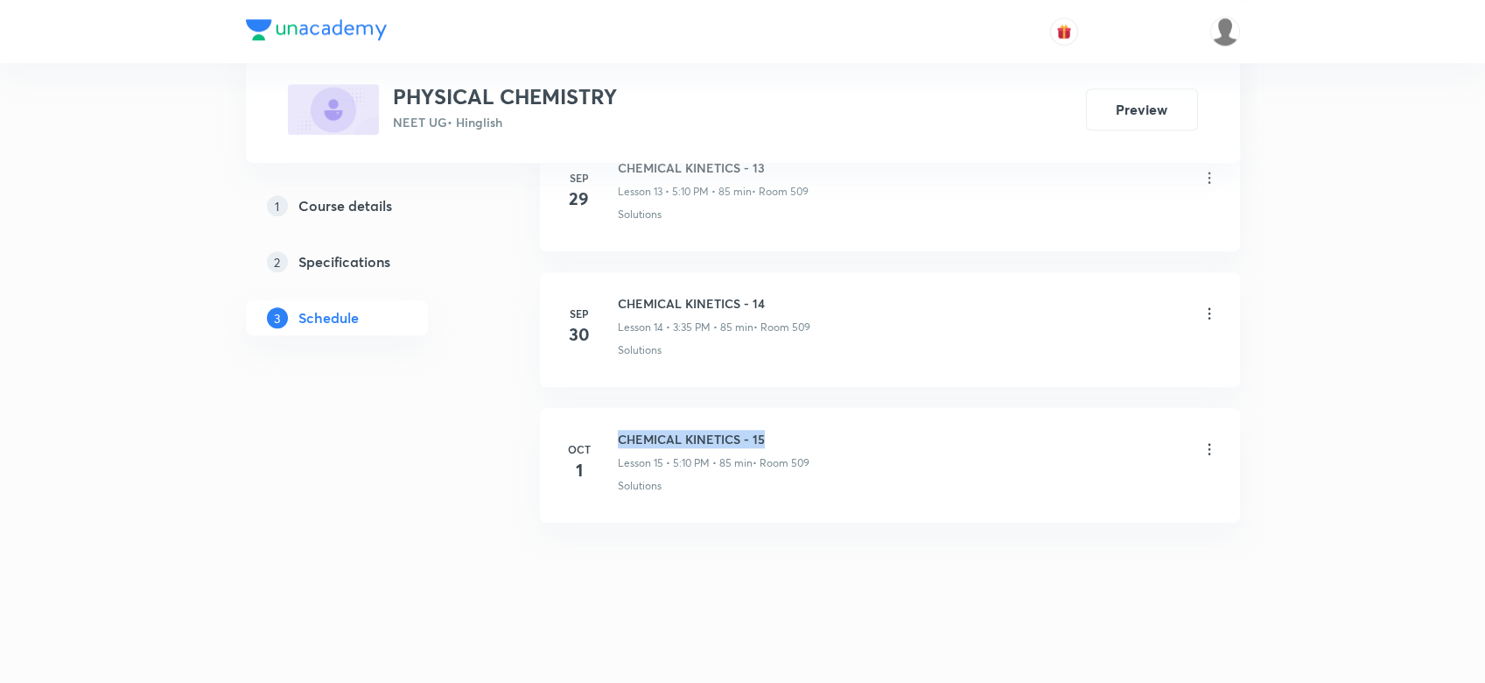
drag, startPoint x: 613, startPoint y: 420, endPoint x: 796, endPoint y: 415, distance: 183.8
click at [796, 415] on li "[DATE] CHEMICAL KINETICS - 15 Lesson 15 • 5:10 PM • 85 min • Room 509 Solutions" at bounding box center [890, 465] width 700 height 115
copy h6 "CHEMICAL KINETICS - 15"
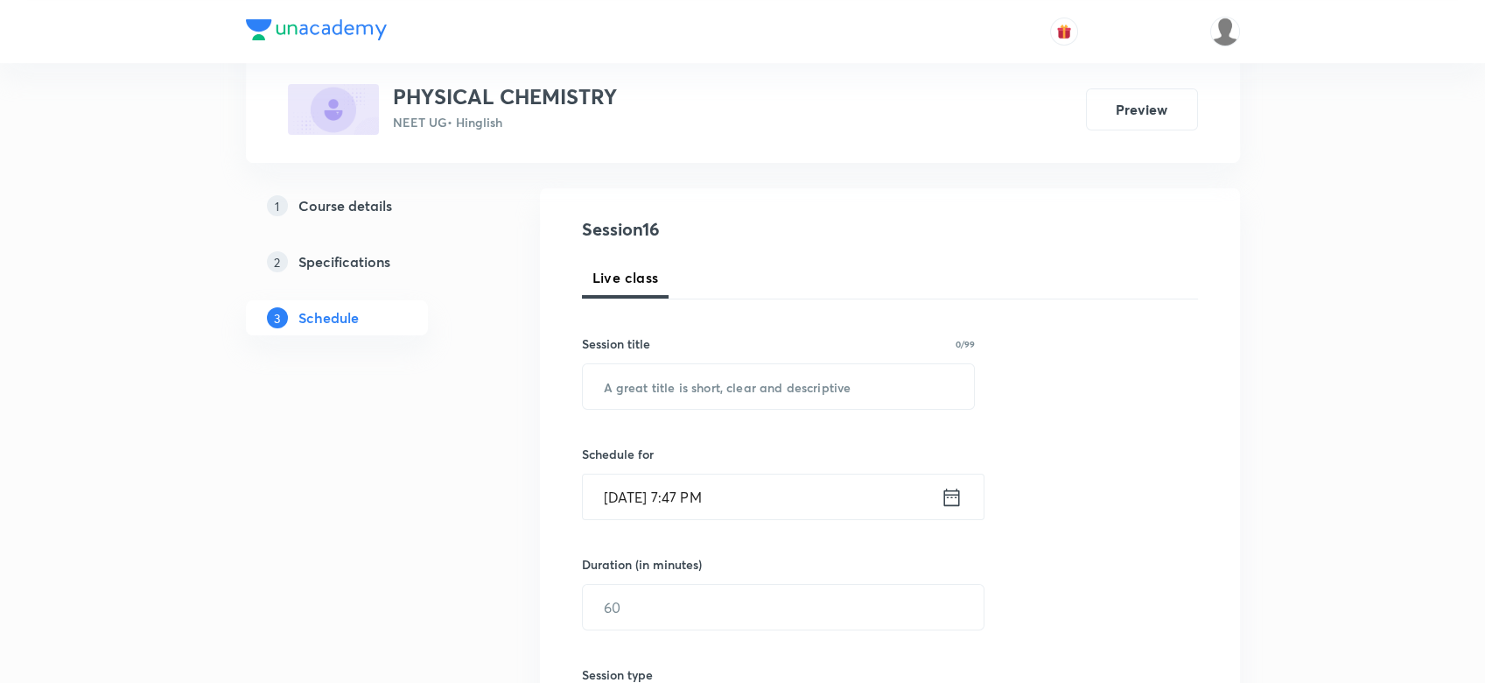
scroll to position [163, 0]
paste input "CHEMICAL KINETICS - 15"
click at [711, 396] on input "text" at bounding box center [779, 385] width 392 height 45
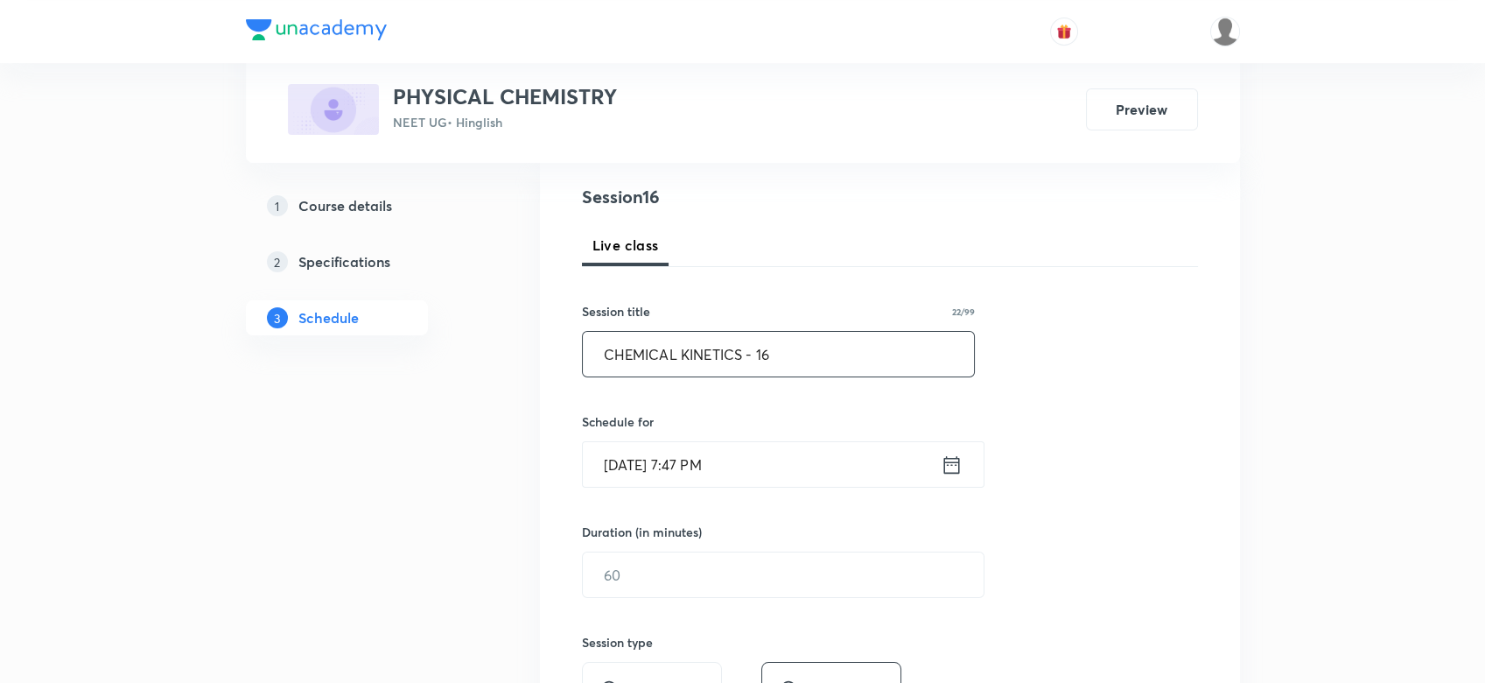
scroll to position [229, 0]
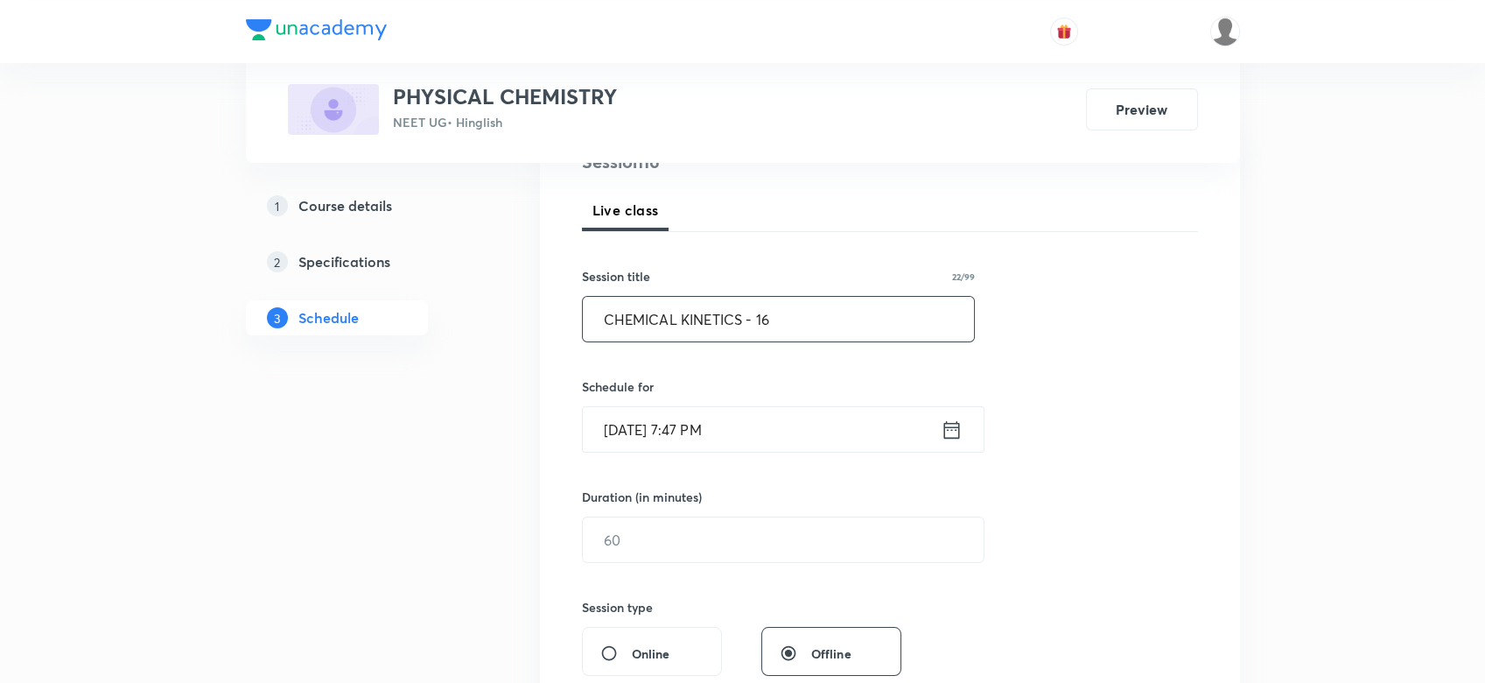
type input "CHEMICAL KINETICS - 16"
click at [949, 425] on icon at bounding box center [951, 429] width 16 height 18
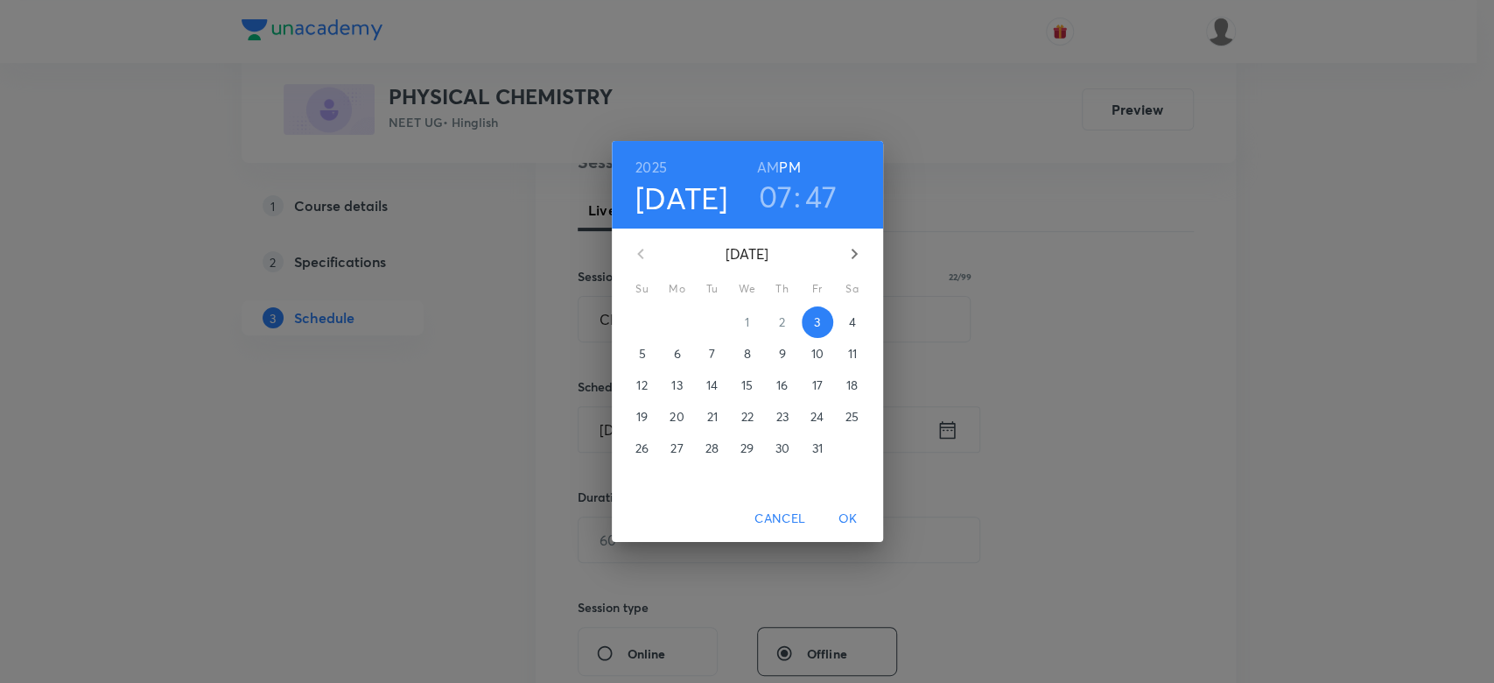
click at [853, 322] on p "4" at bounding box center [851, 322] width 7 height 18
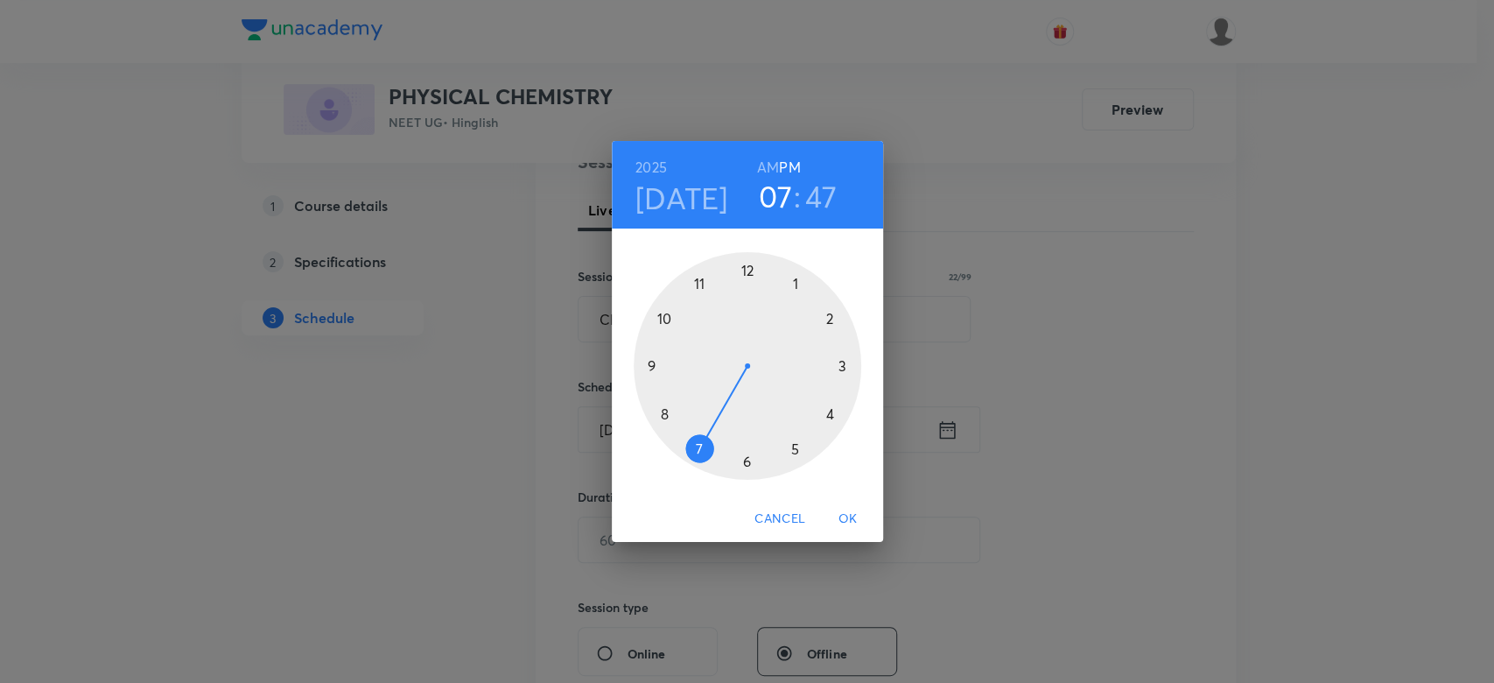
click at [791, 445] on div at bounding box center [748, 366] width 228 height 228
click at [830, 319] on div at bounding box center [748, 366] width 228 height 228
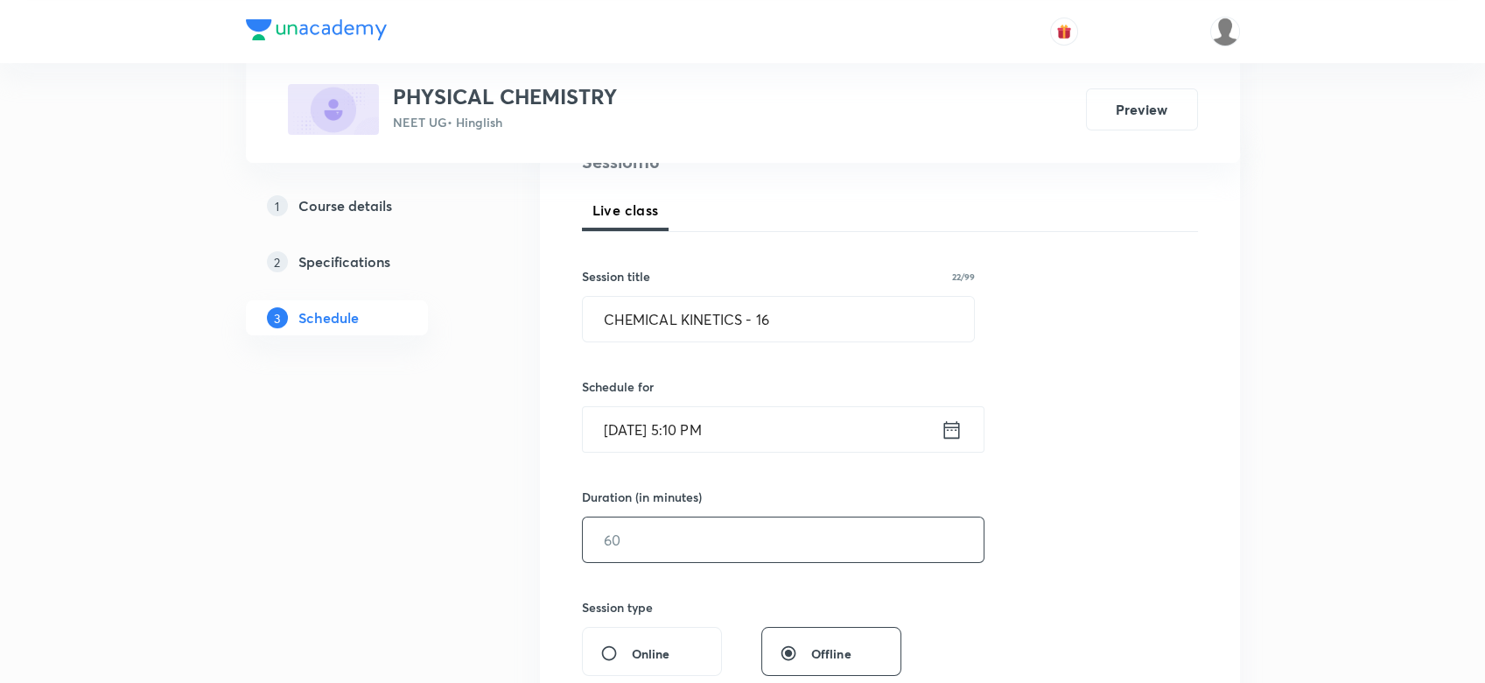
click at [654, 522] on input "text" at bounding box center [783, 539] width 401 height 45
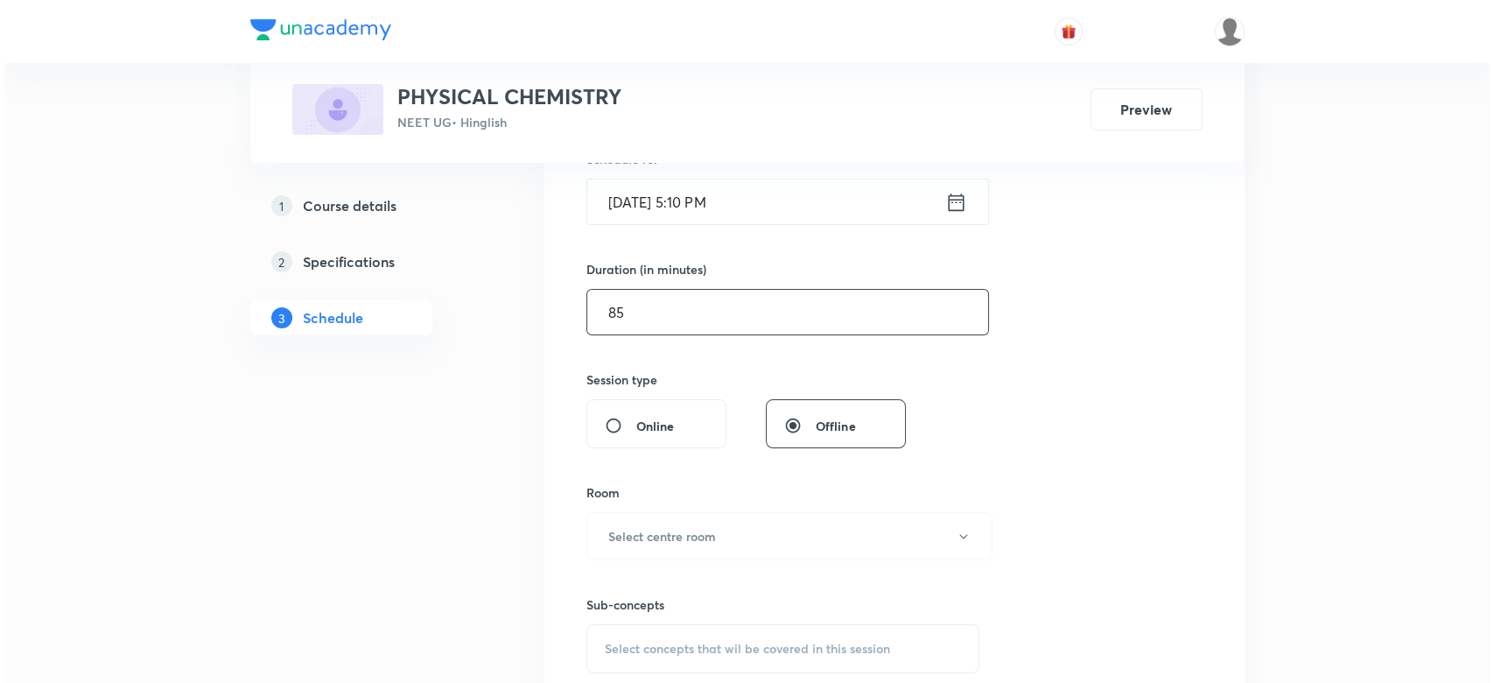
scroll to position [494, 0]
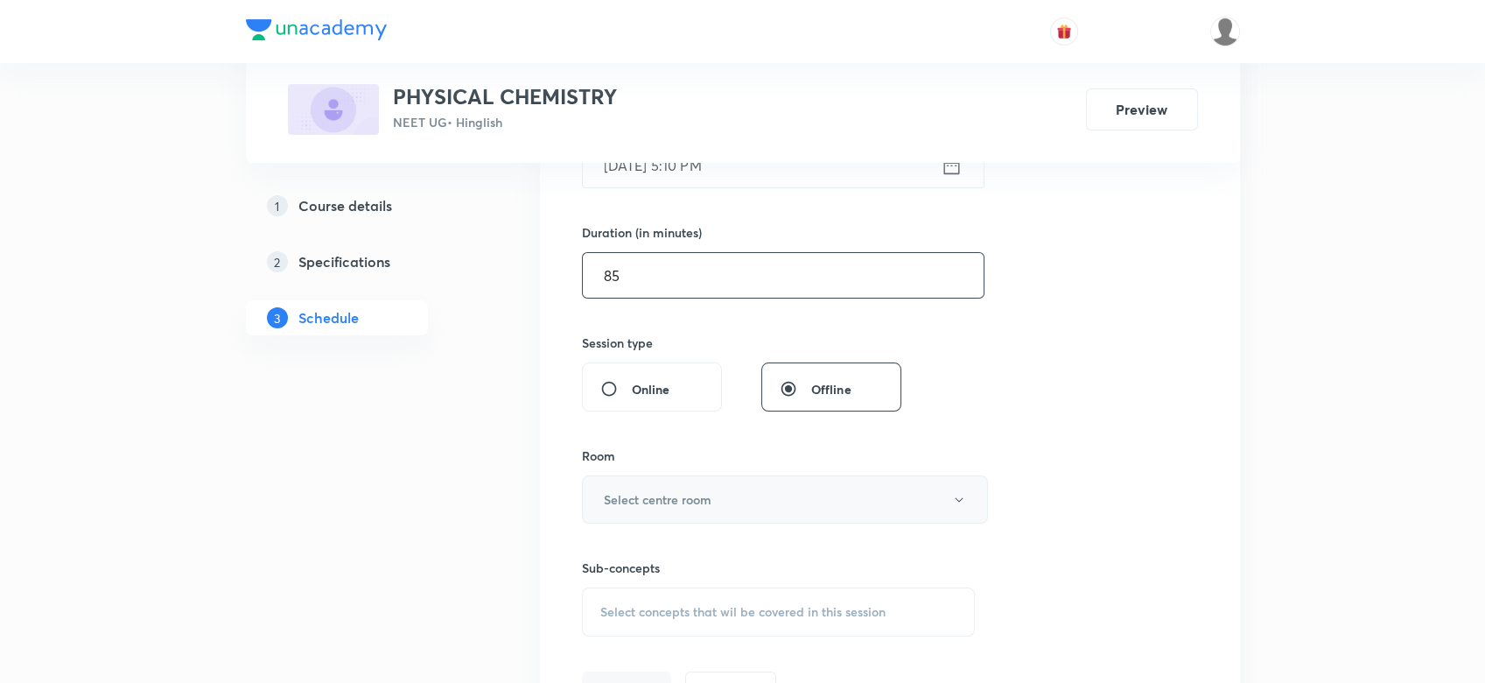
type input "85"
click at [609, 493] on h6 "Select centre room" at bounding box center [658, 499] width 108 height 18
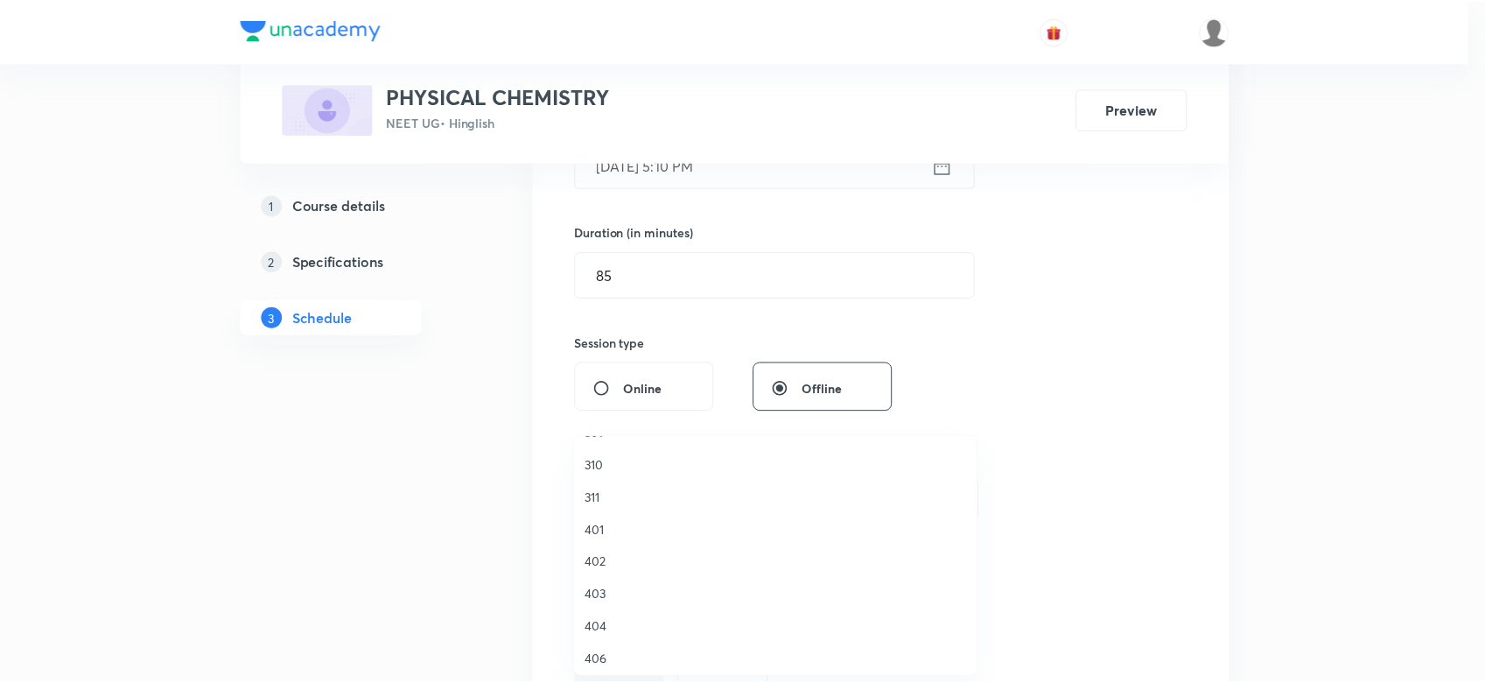
scroll to position [295, 0]
click at [612, 627] on li "404" at bounding box center [780, 618] width 404 height 32
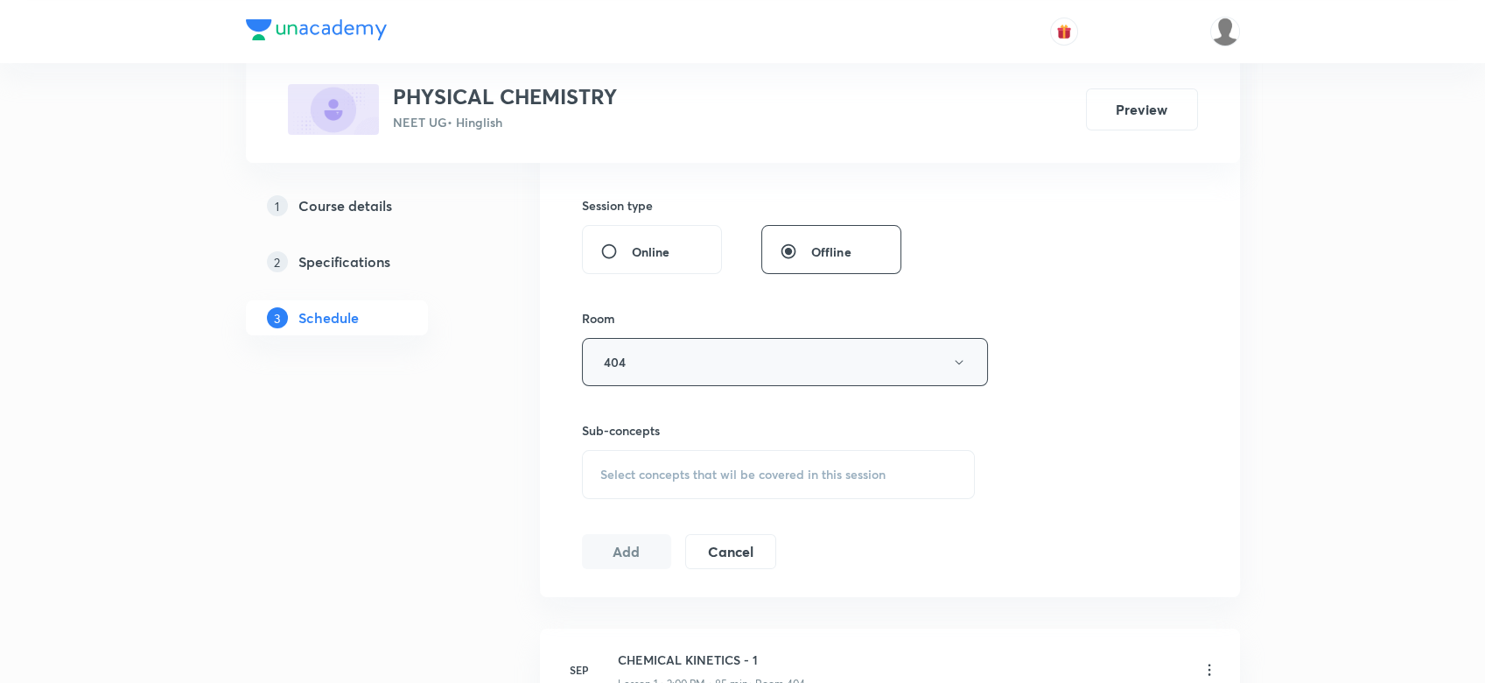
scroll to position [669, 0]
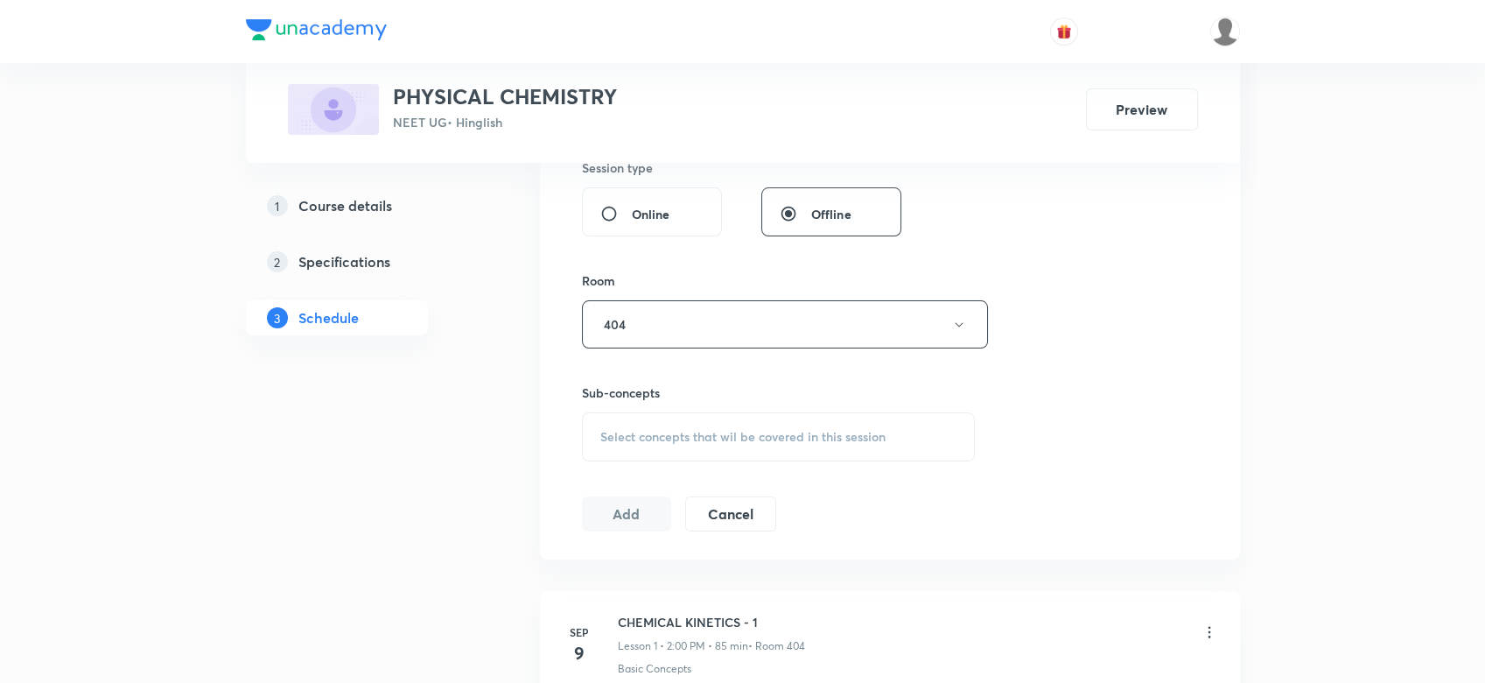
click at [634, 444] on div "Select concepts that wil be covered in this session" at bounding box center [779, 436] width 394 height 49
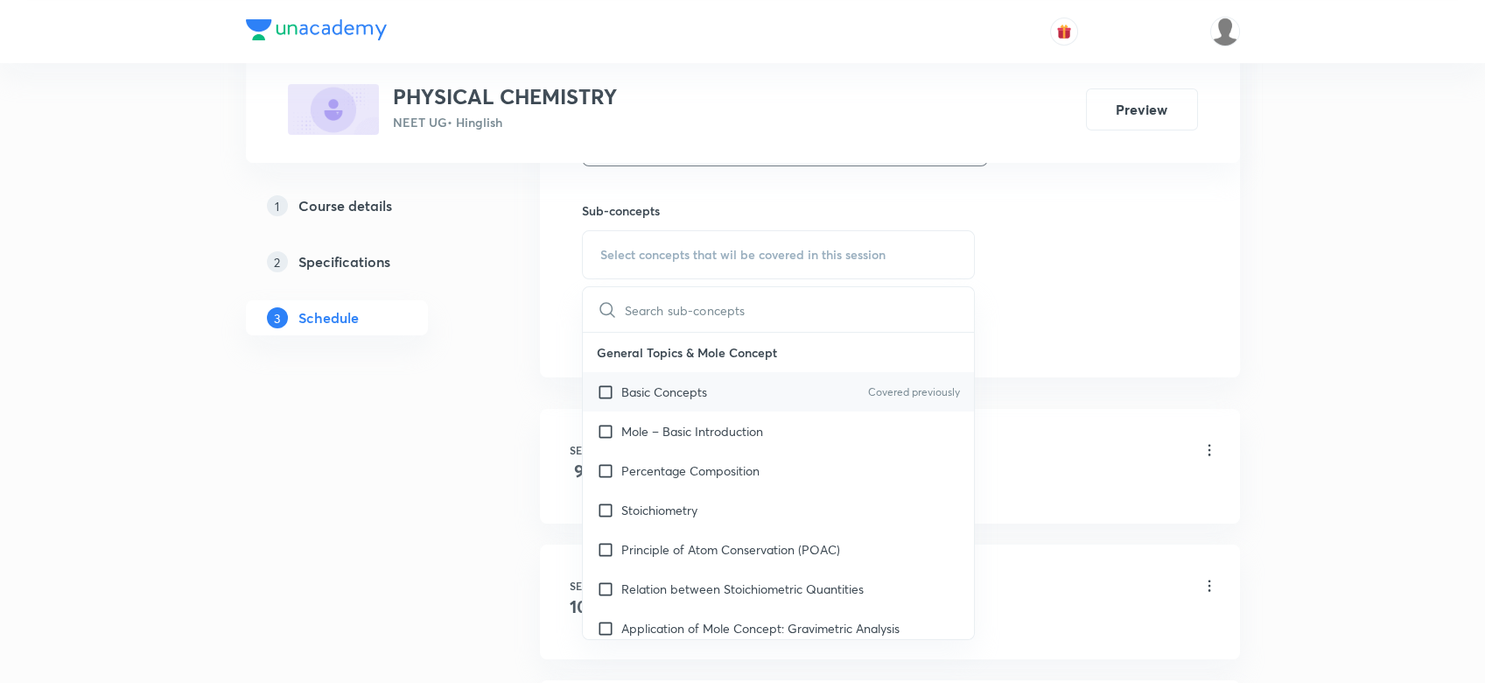
scroll to position [851, 0]
click at [634, 404] on div "Basic Concepts Covered previously" at bounding box center [779, 390] width 392 height 39
checkbox input "true"
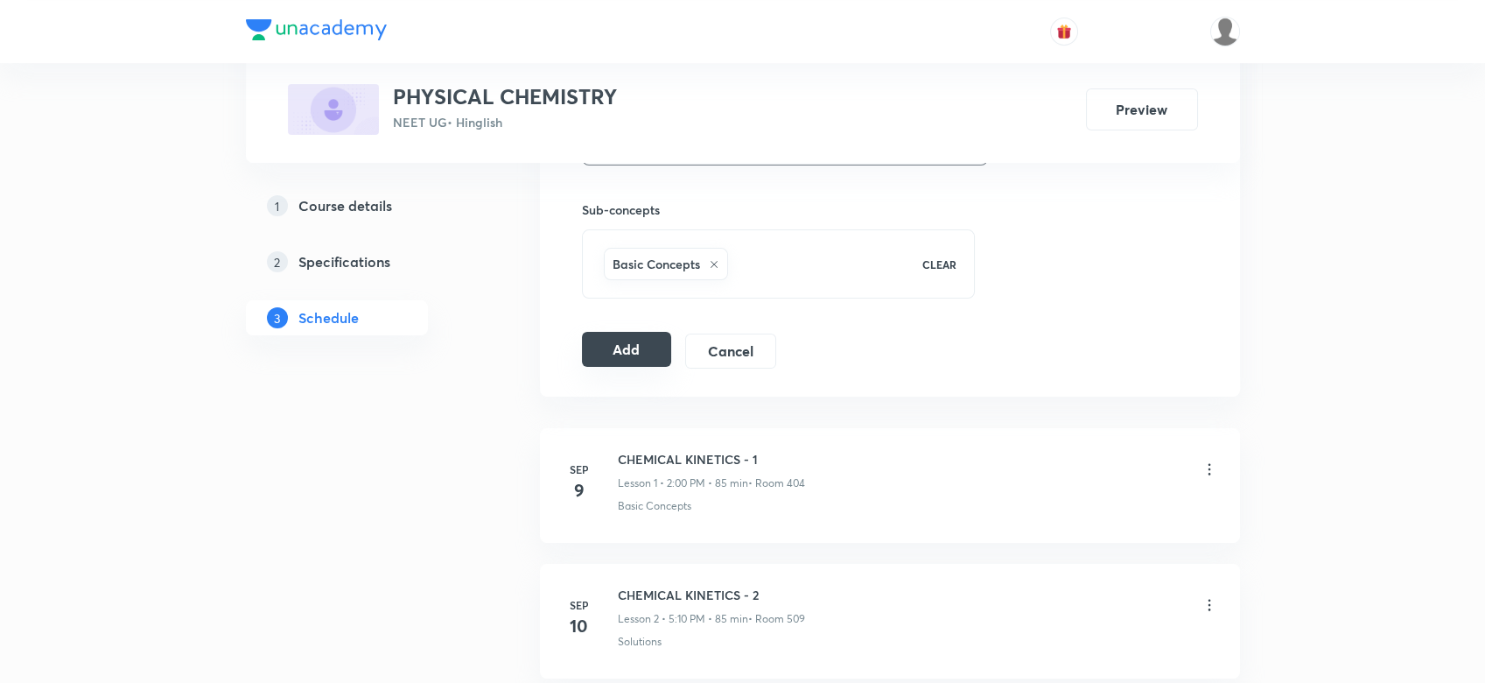
click at [629, 361] on button "Add" at bounding box center [627, 349] width 90 height 35
click at [326, 204] on h5 "Course details" at bounding box center [345, 205] width 94 height 21
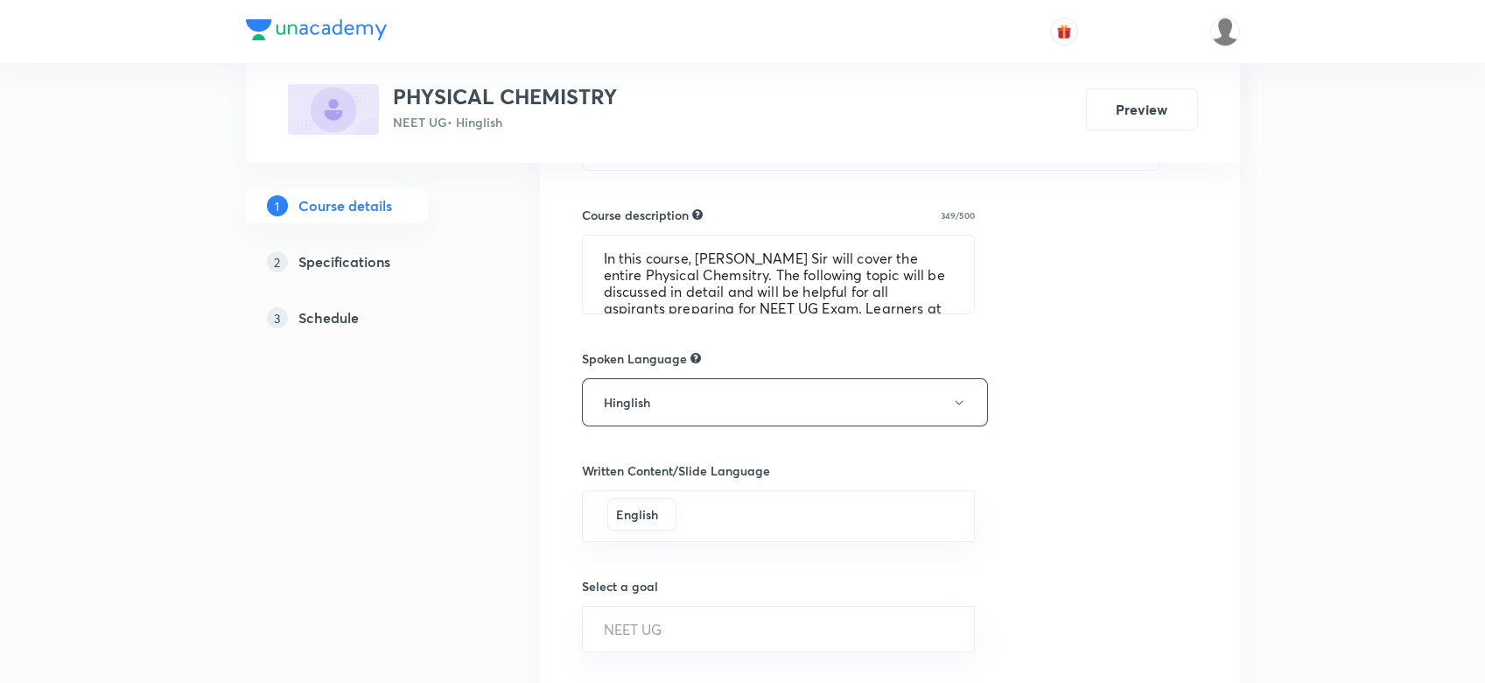
scroll to position [1047, 0]
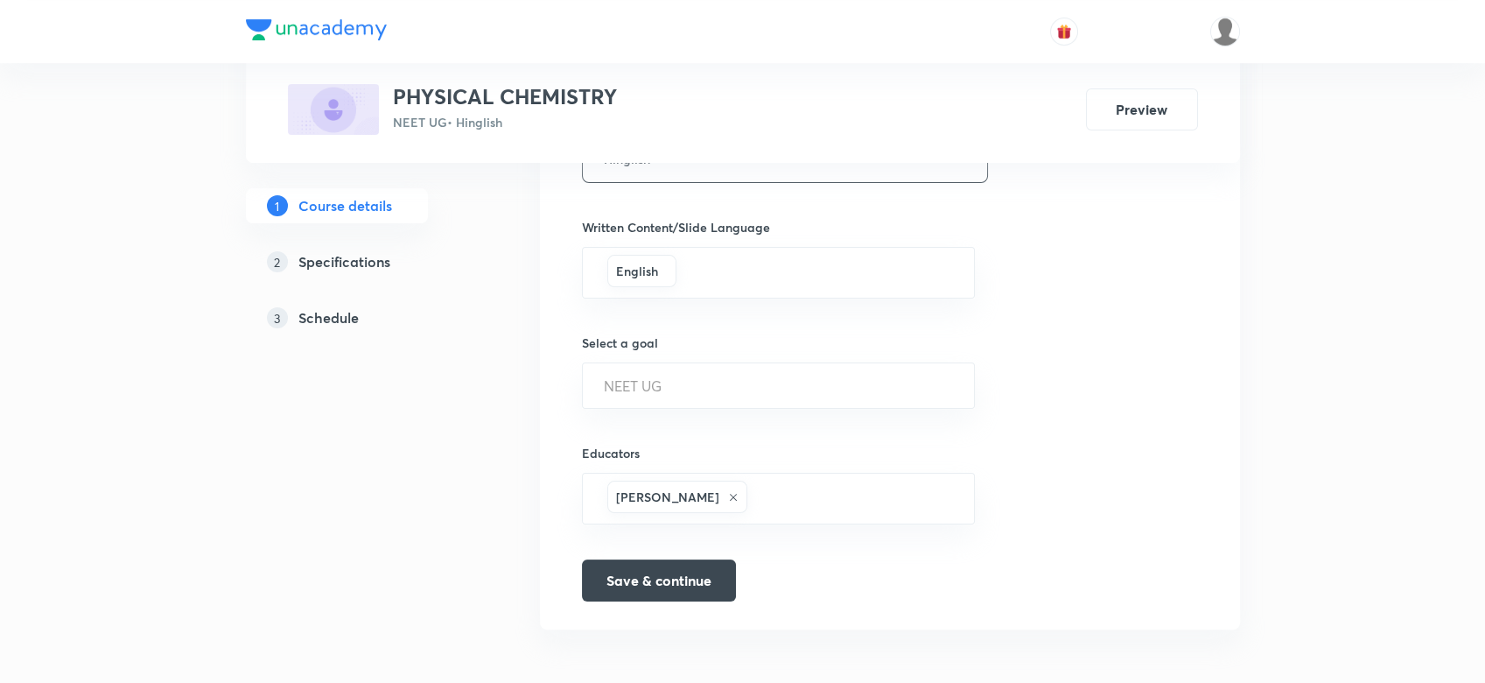
click at [314, 312] on h5 "Schedule" at bounding box center [328, 317] width 60 height 21
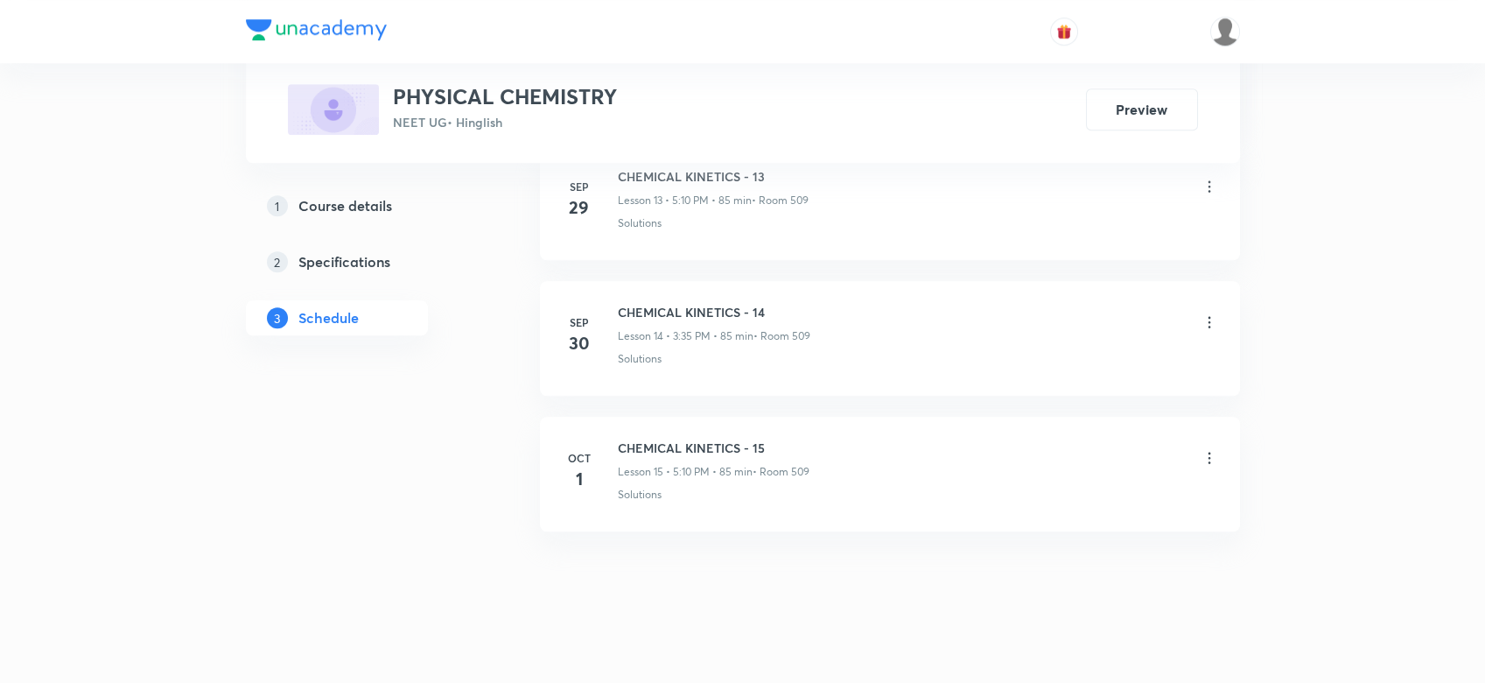
scroll to position [2771, 0]
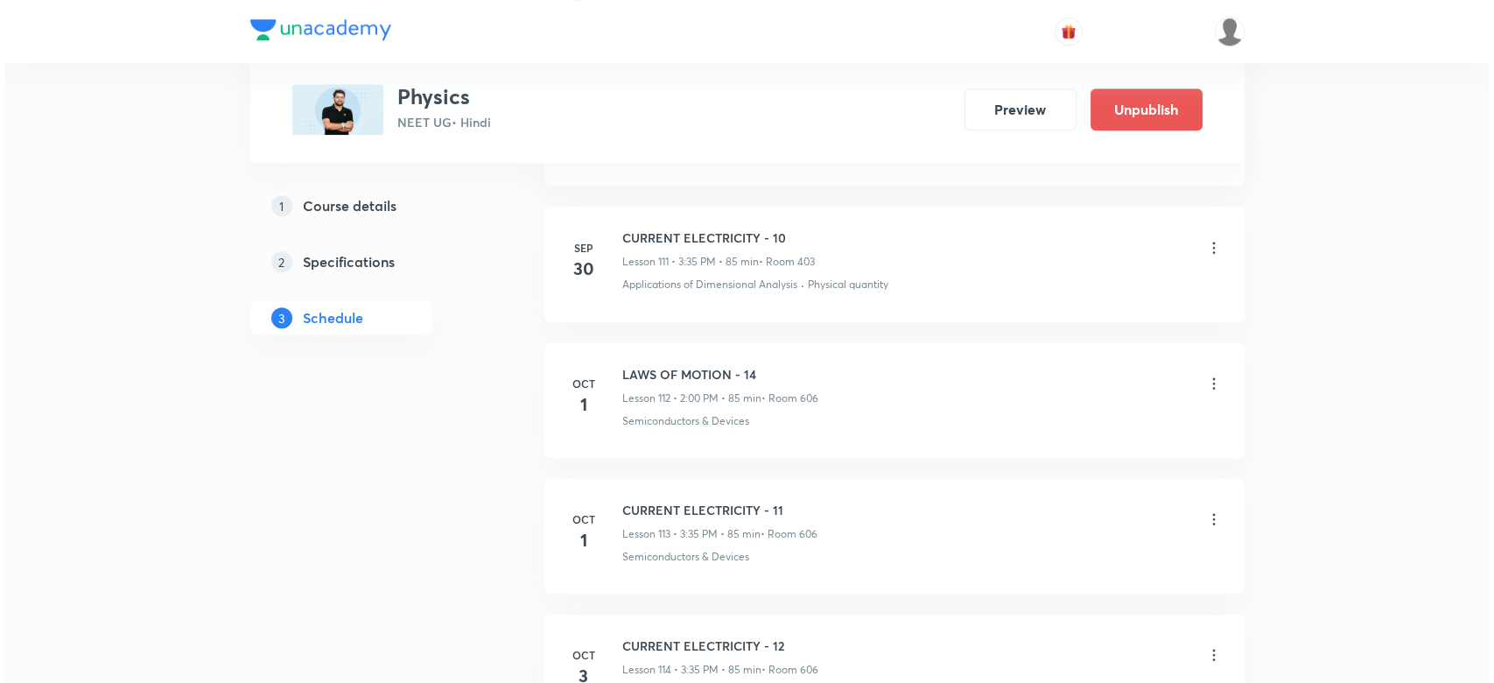
scroll to position [16681, 0]
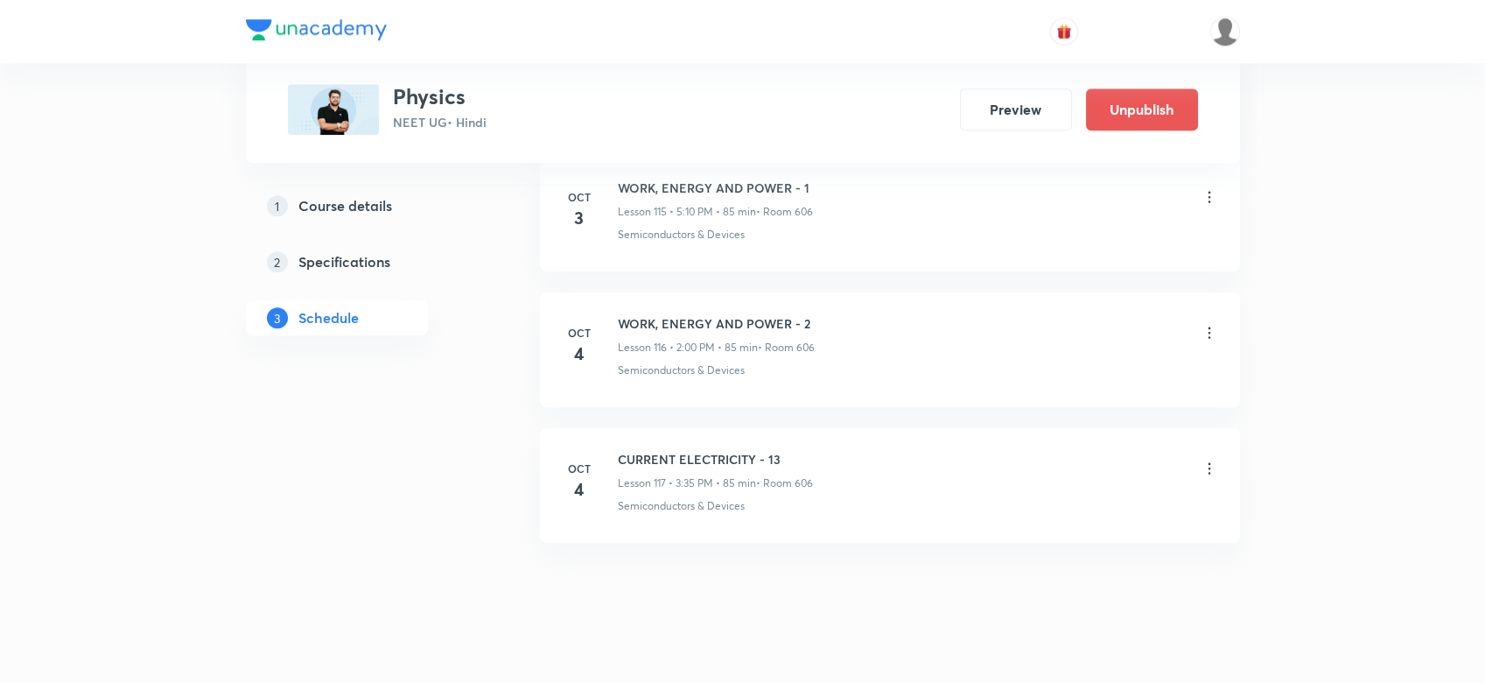
click at [1209, 324] on icon at bounding box center [1210, 333] width 18 height 18
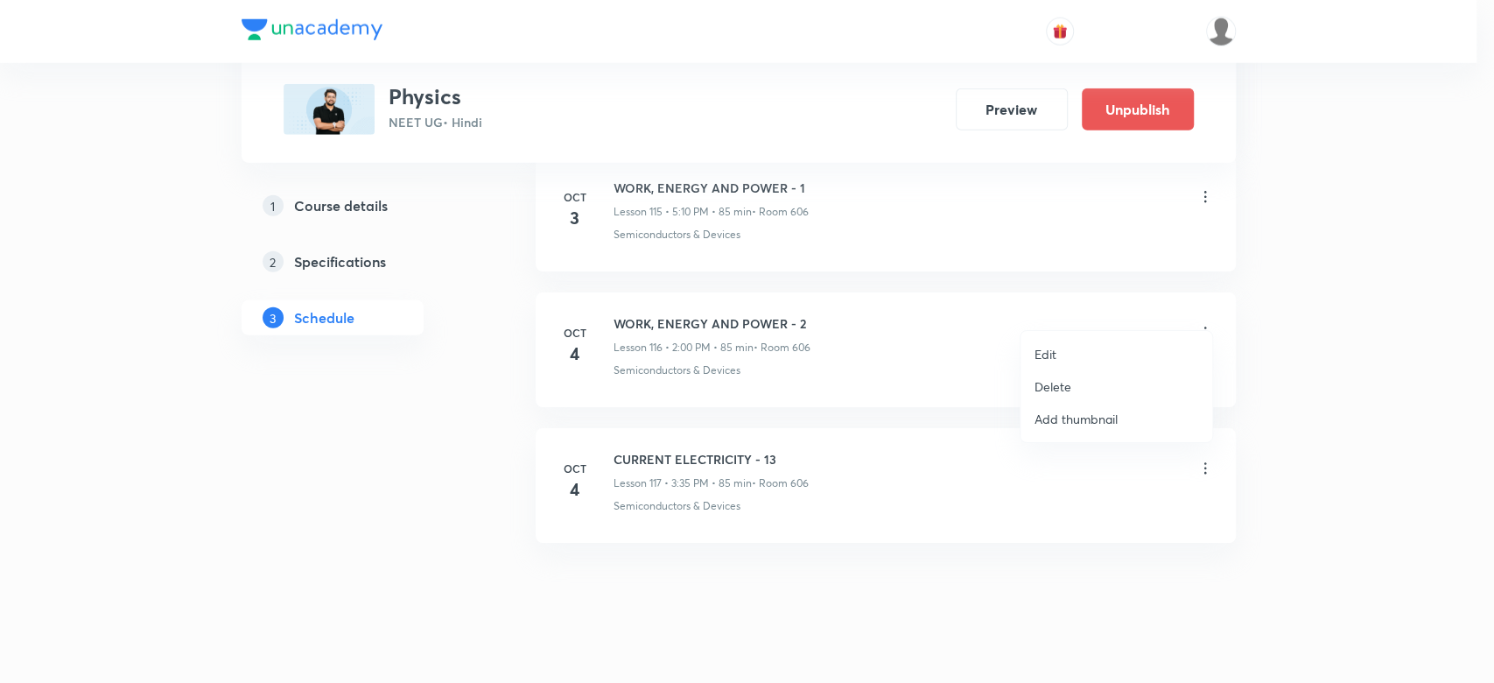
click at [1059, 340] on li "Edit" at bounding box center [1116, 354] width 192 height 32
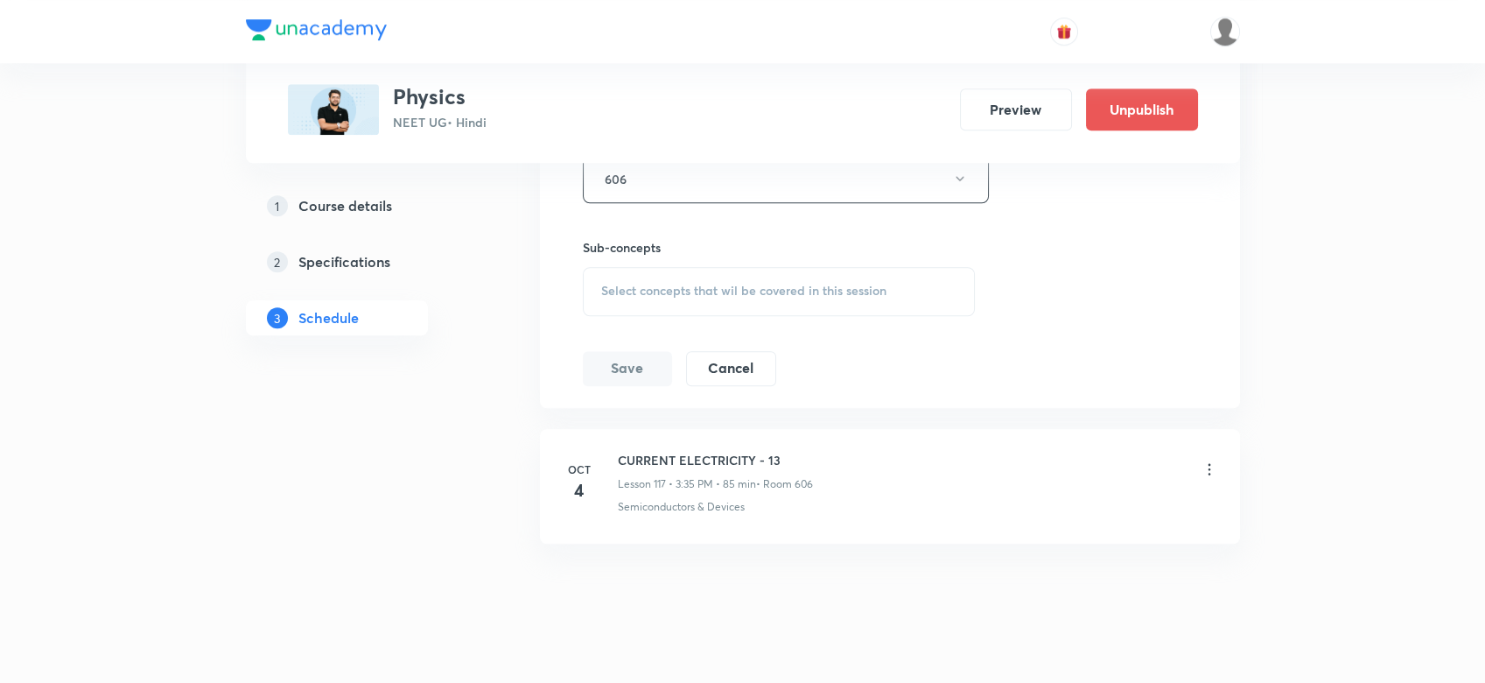
click at [628, 278] on div "Select concepts that wil be covered in this session" at bounding box center [779, 291] width 393 height 49
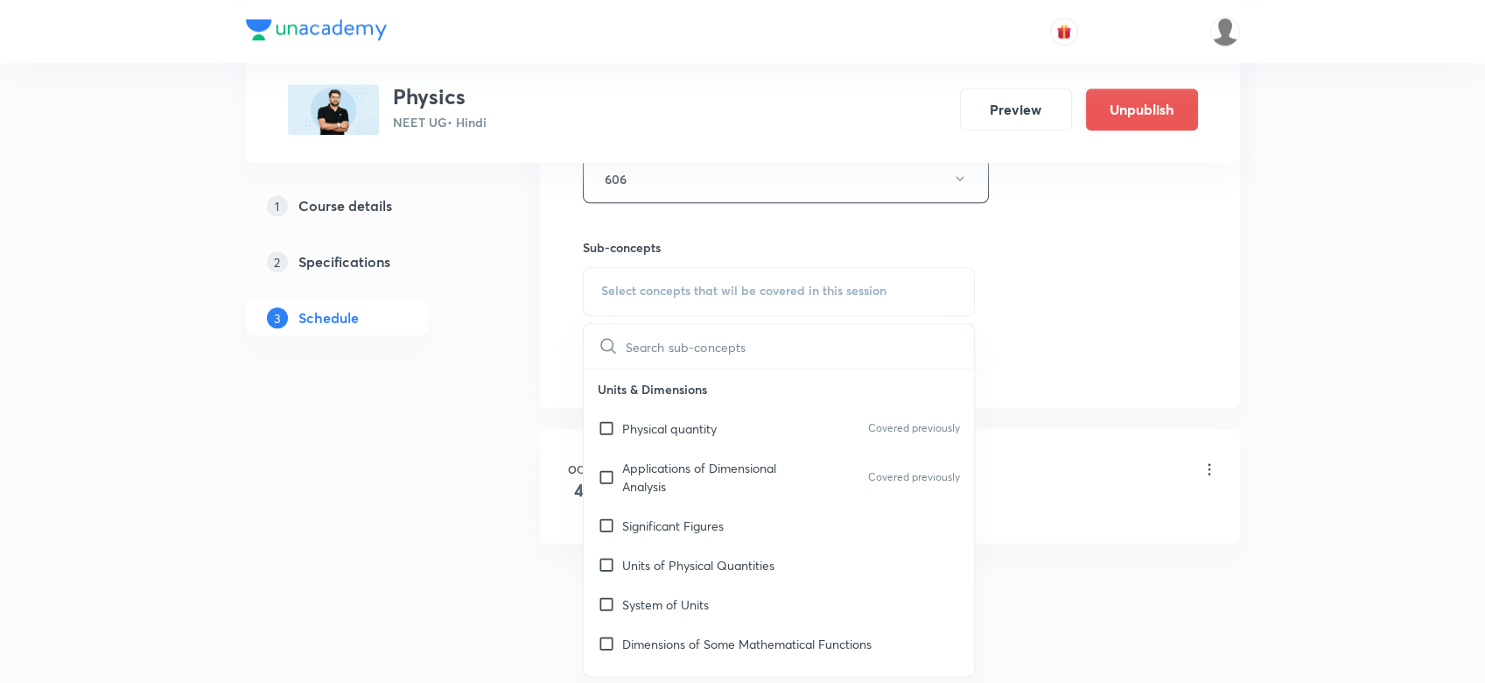
click at [631, 418] on div "Physical quantity Covered previously" at bounding box center [779, 428] width 391 height 39
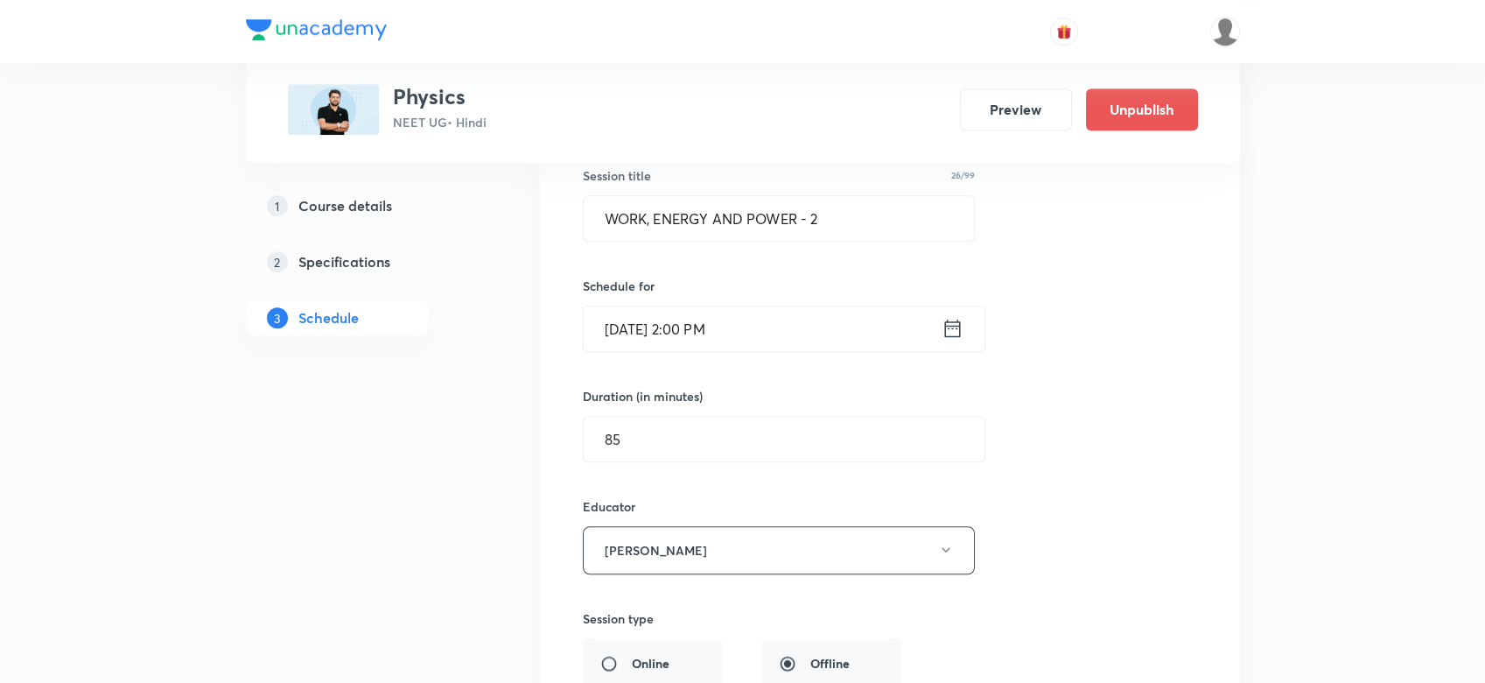
scroll to position [15915, 0]
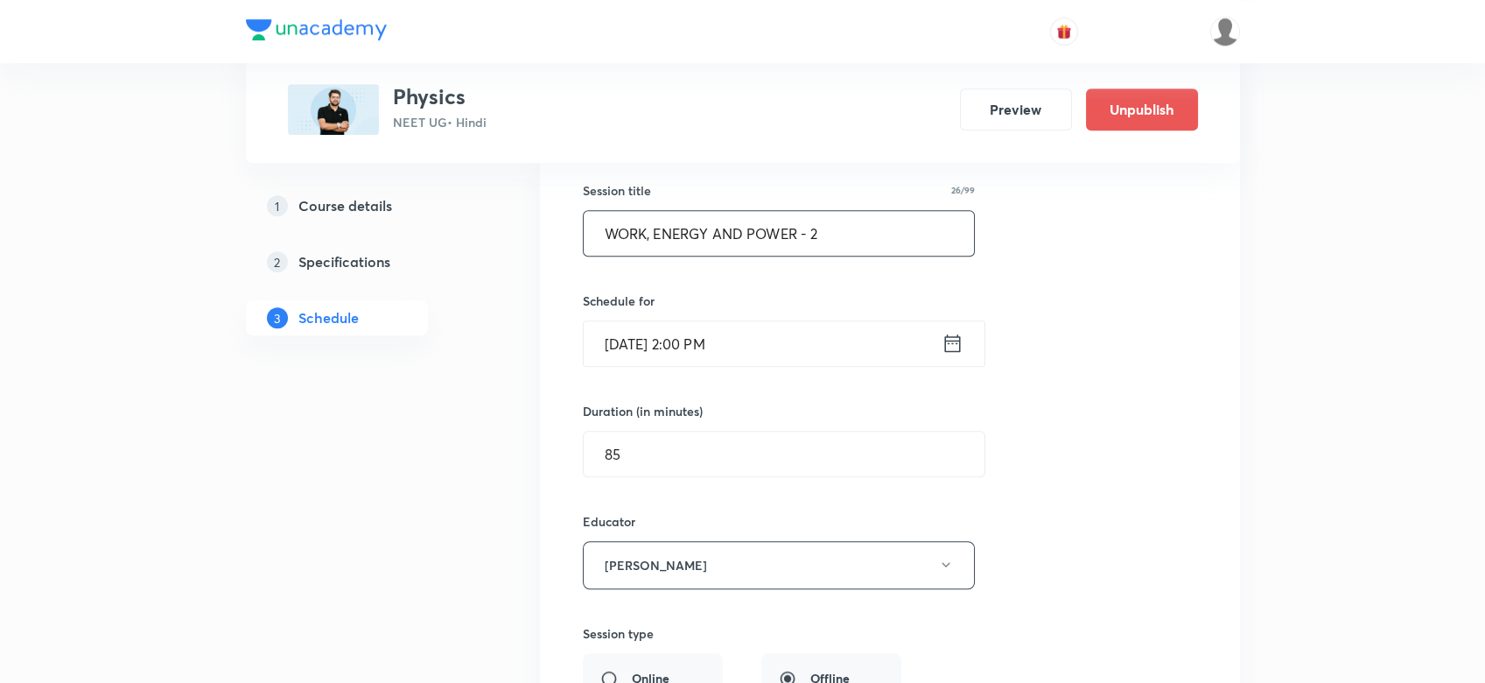
click at [837, 211] on input "WORK, ENERGY AND POWER - 2" at bounding box center [779, 233] width 391 height 45
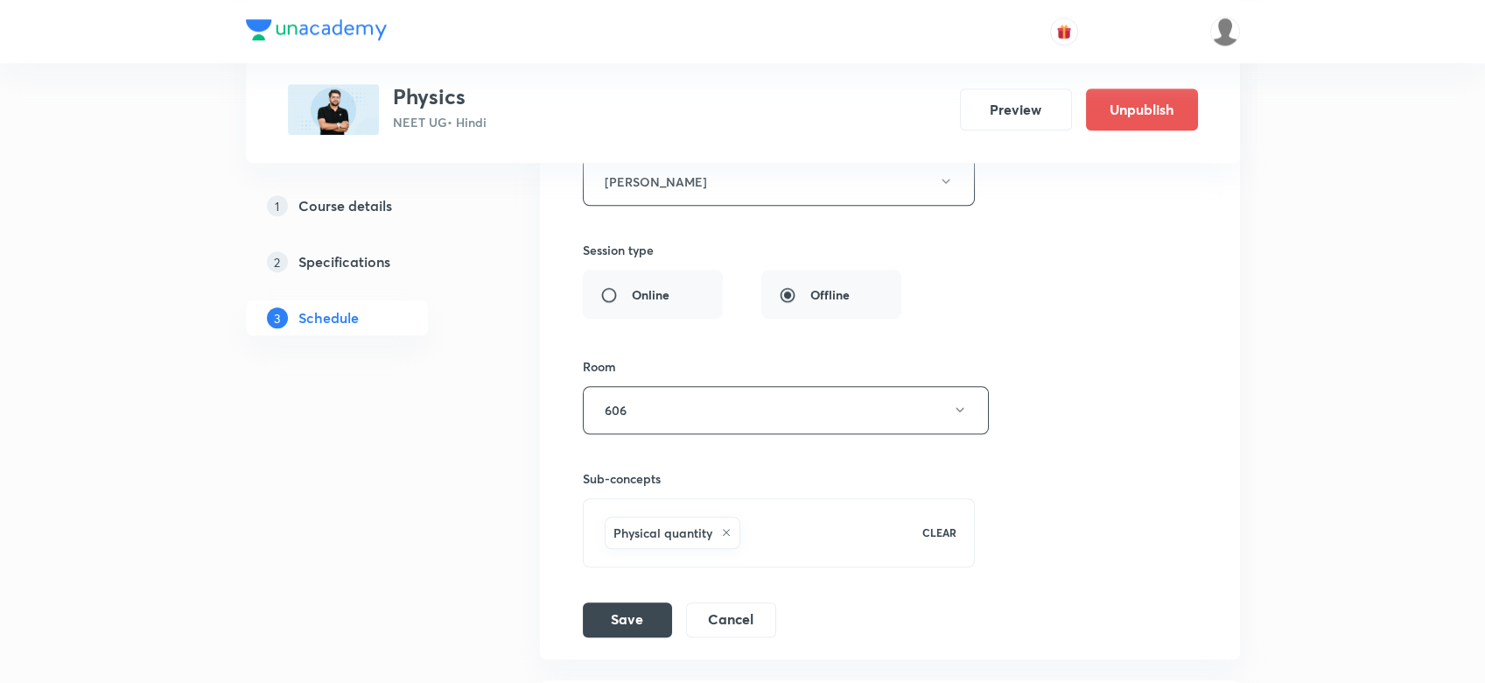
scroll to position [16549, 0]
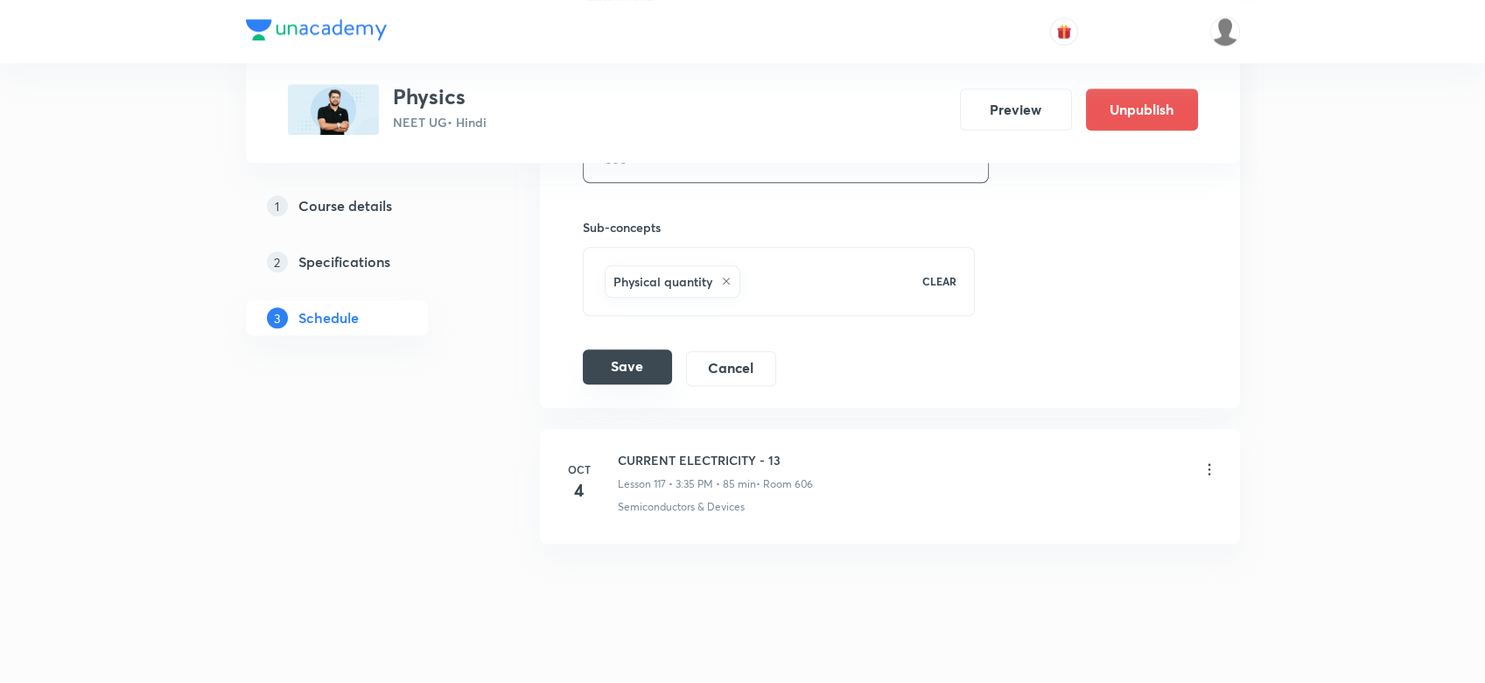
type input "WORK, ENERGY AND POWER - 1 A"
click at [637, 349] on button "Save" at bounding box center [627, 366] width 89 height 35
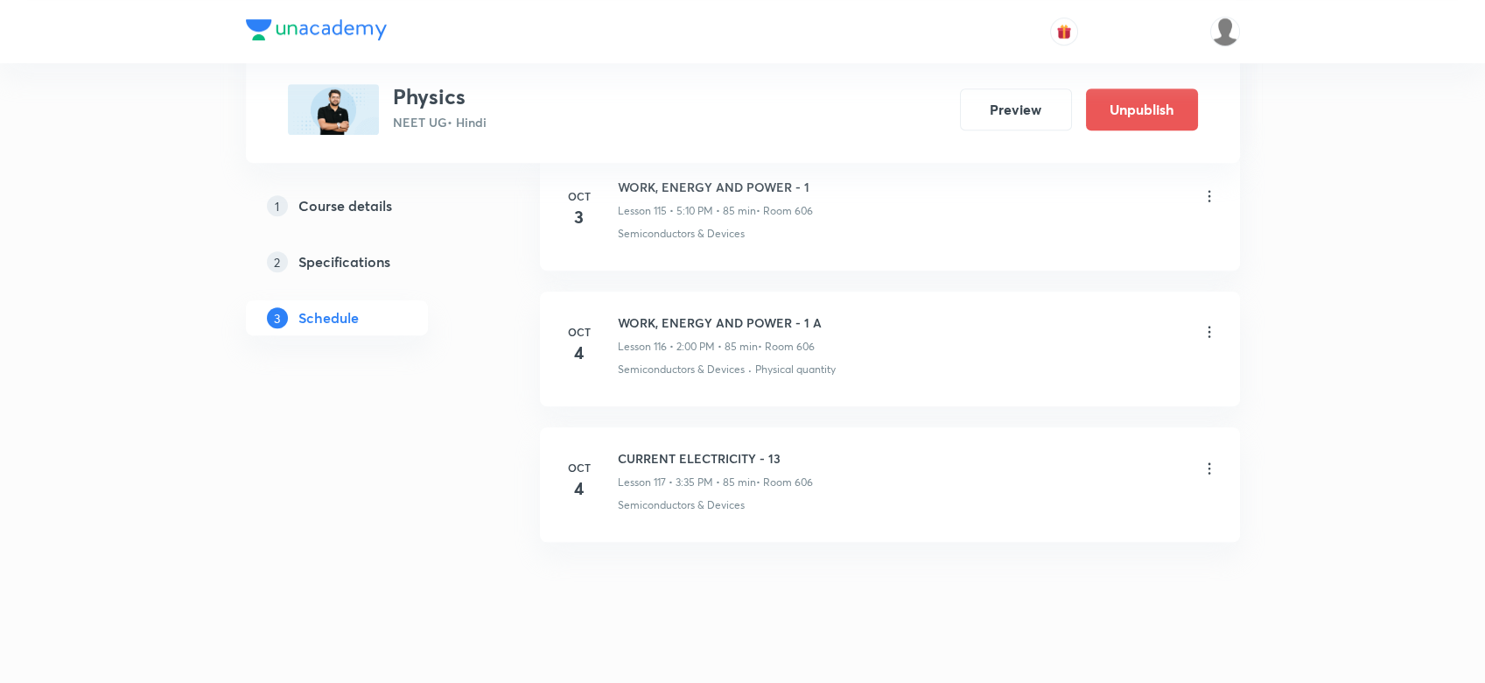
scroll to position [15766, 0]
